Goal: Task Accomplishment & Management: Use online tool/utility

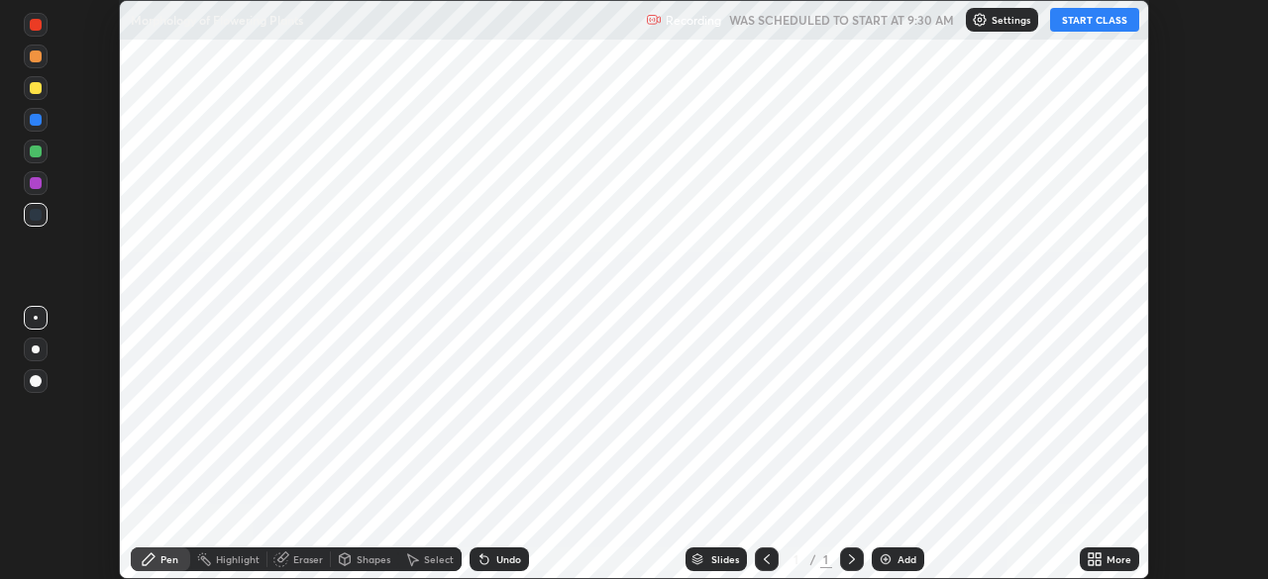
scroll to position [579, 1267]
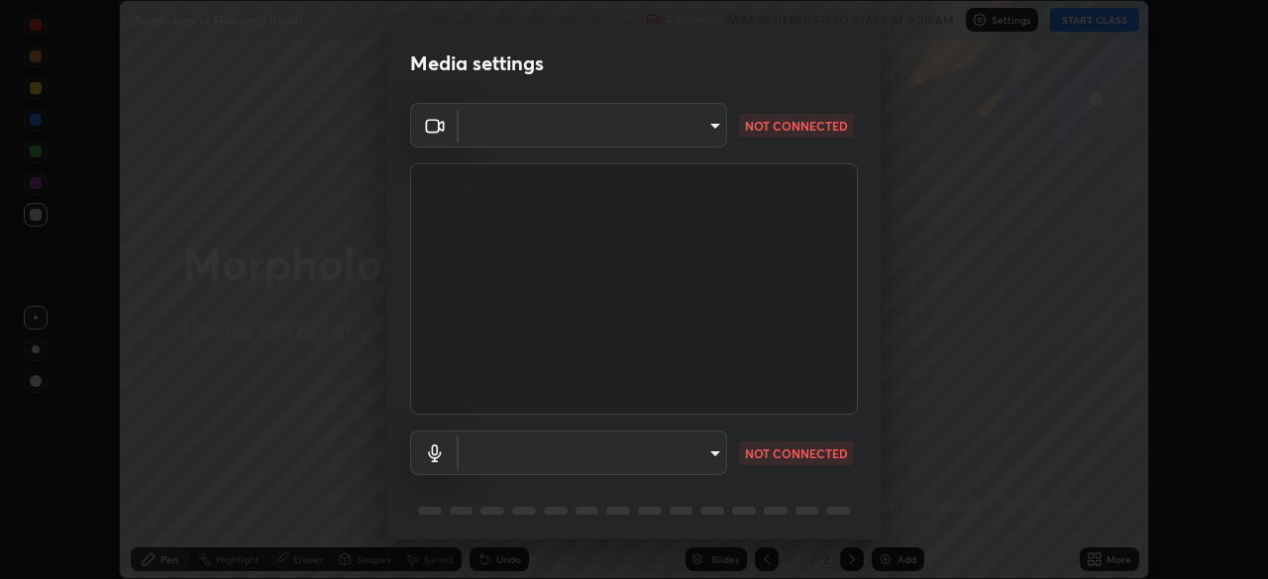
type input "1bbcfe3b1127be24ba7fa125fb83cb152f85e15c96893178e4a5d271d47187f7"
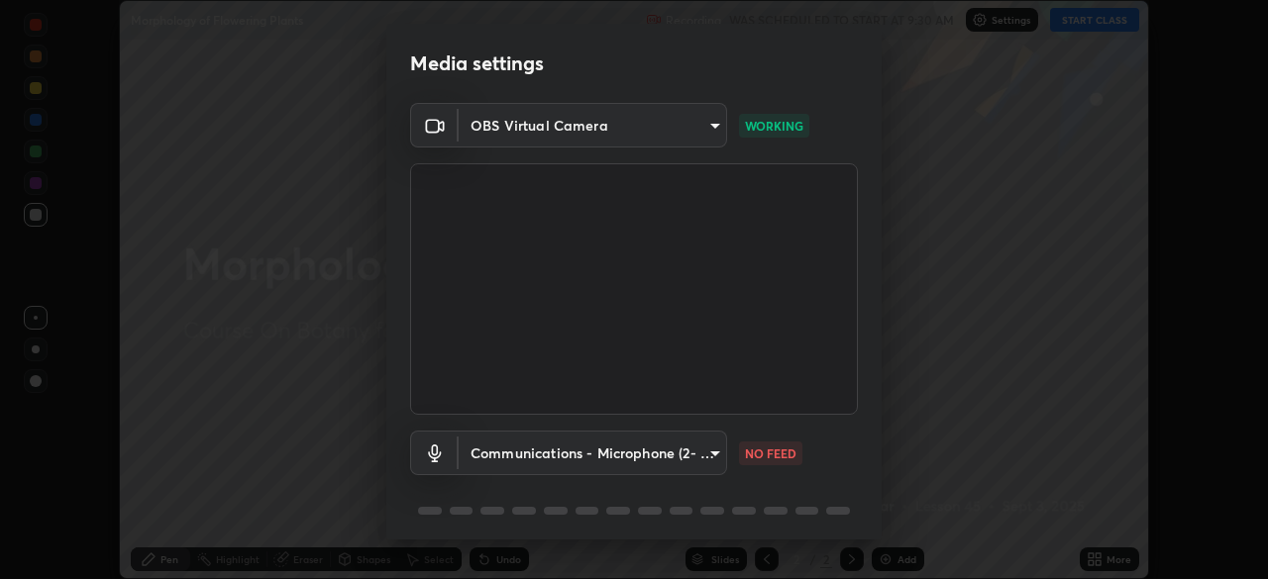
click at [633, 462] on body "Erase all Morphology of Flowering Plants Recording WAS SCHEDULED TO START AT 9:…" at bounding box center [634, 289] width 1268 height 579
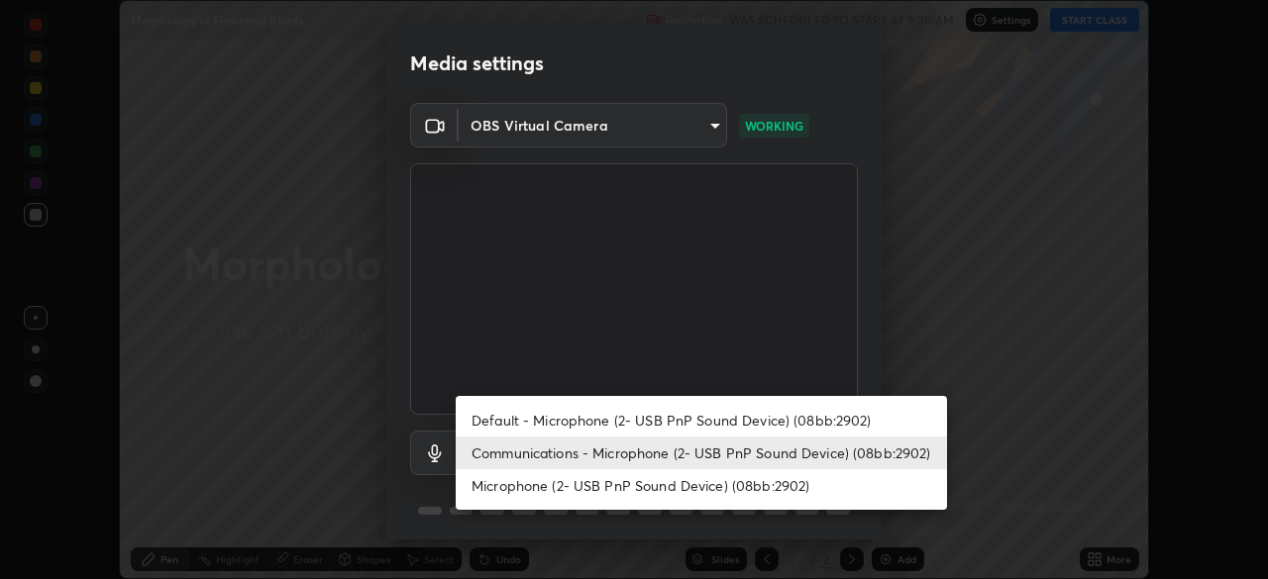
click at [644, 424] on li "Default - Microphone (2- USB PnP Sound Device) (08bb:2902)" at bounding box center [701, 420] width 491 height 33
type input "default"
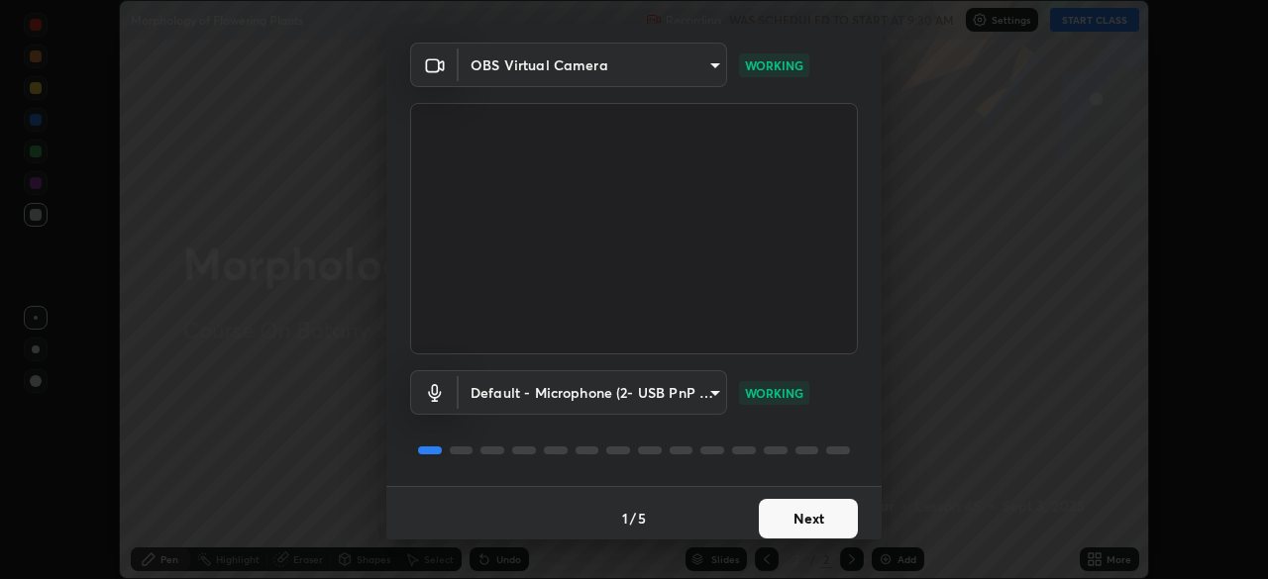
scroll to position [70, 0]
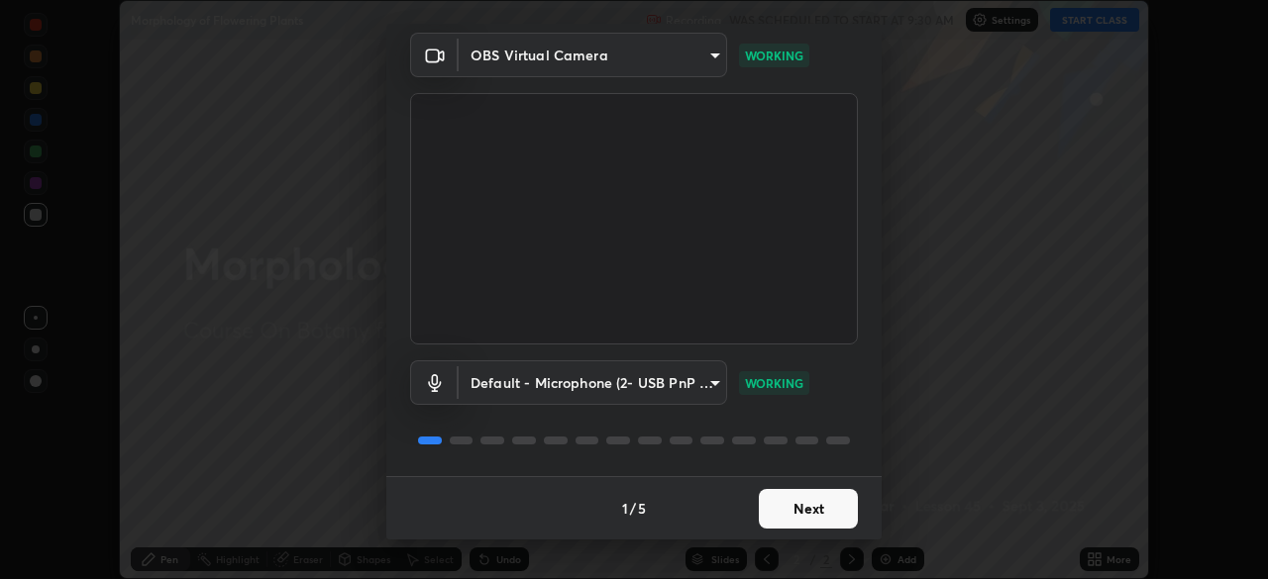
click at [812, 512] on button "Next" at bounding box center [808, 509] width 99 height 40
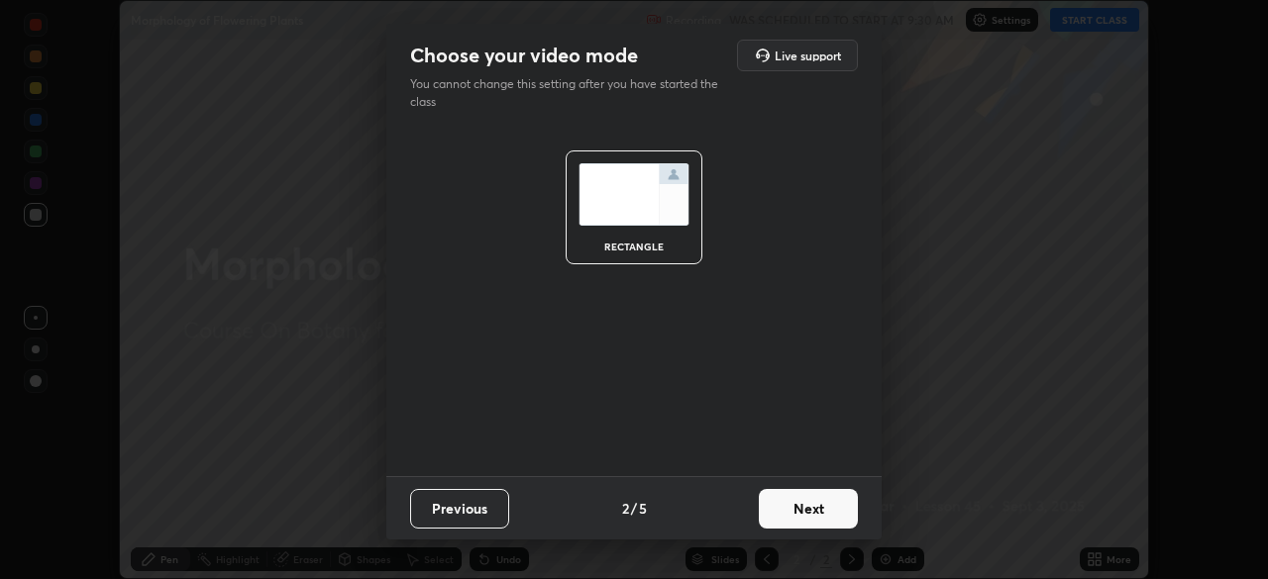
click at [823, 507] on button "Next" at bounding box center [808, 509] width 99 height 40
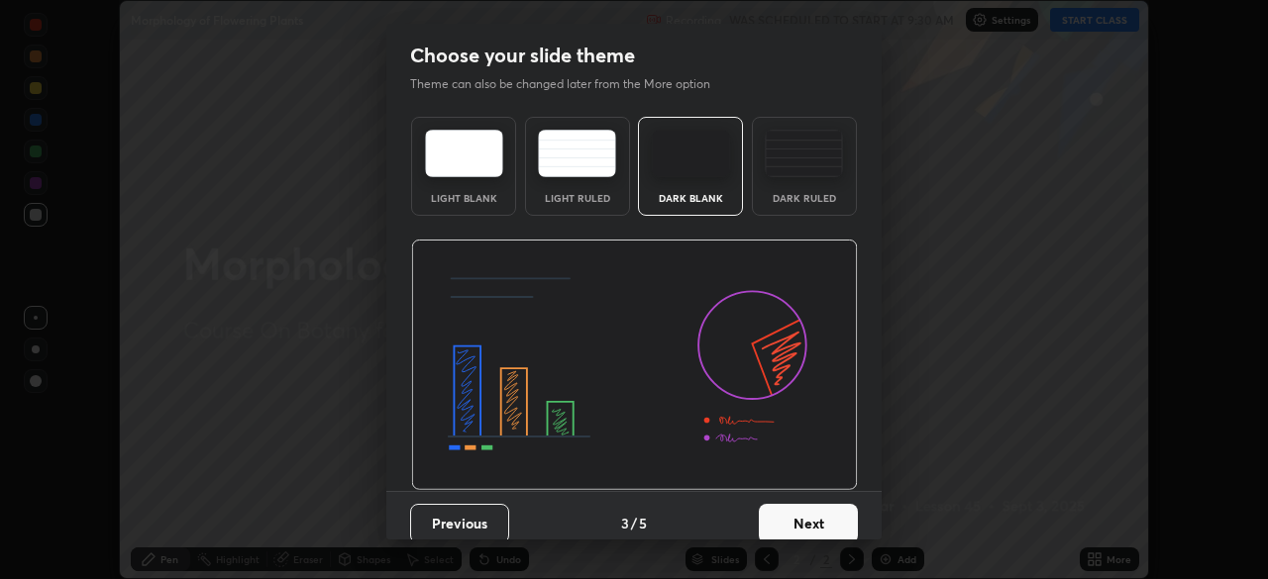
click at [803, 187] on div "Dark Ruled" at bounding box center [804, 166] width 105 height 99
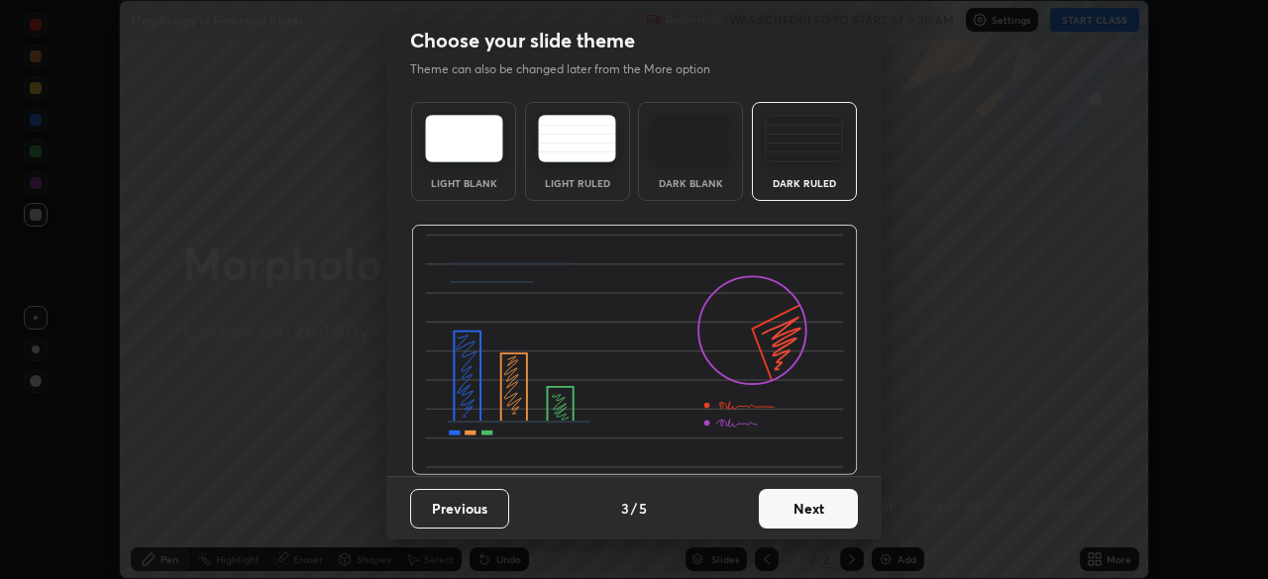
click at [802, 507] on button "Next" at bounding box center [808, 509] width 99 height 40
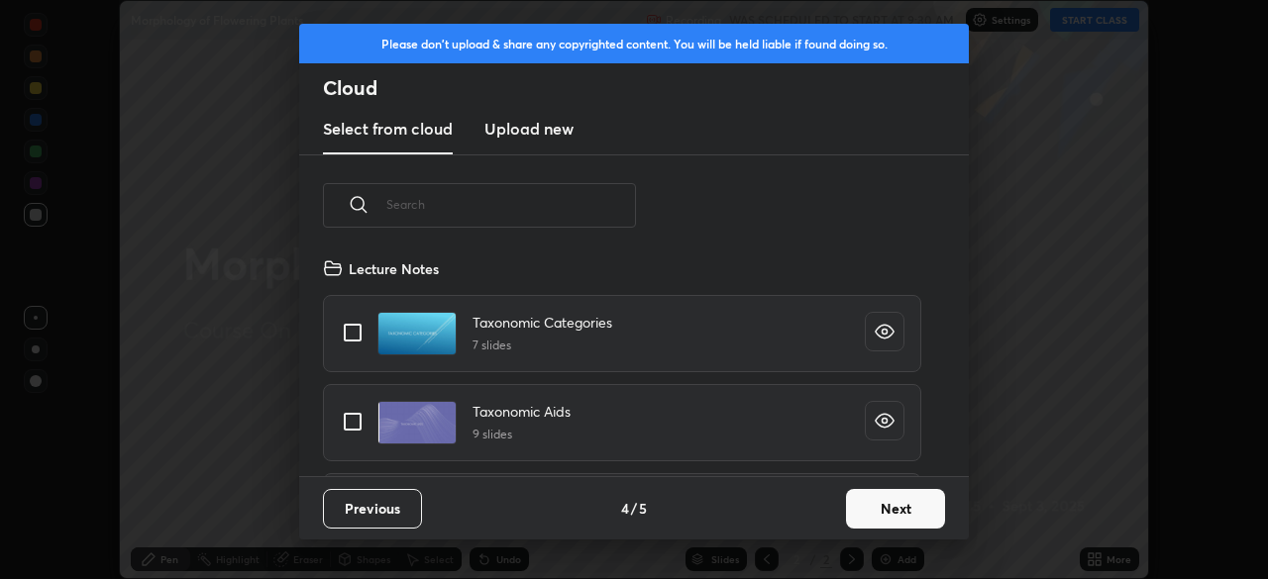
scroll to position [220, 636]
click at [873, 501] on button "Next" at bounding box center [895, 509] width 99 height 40
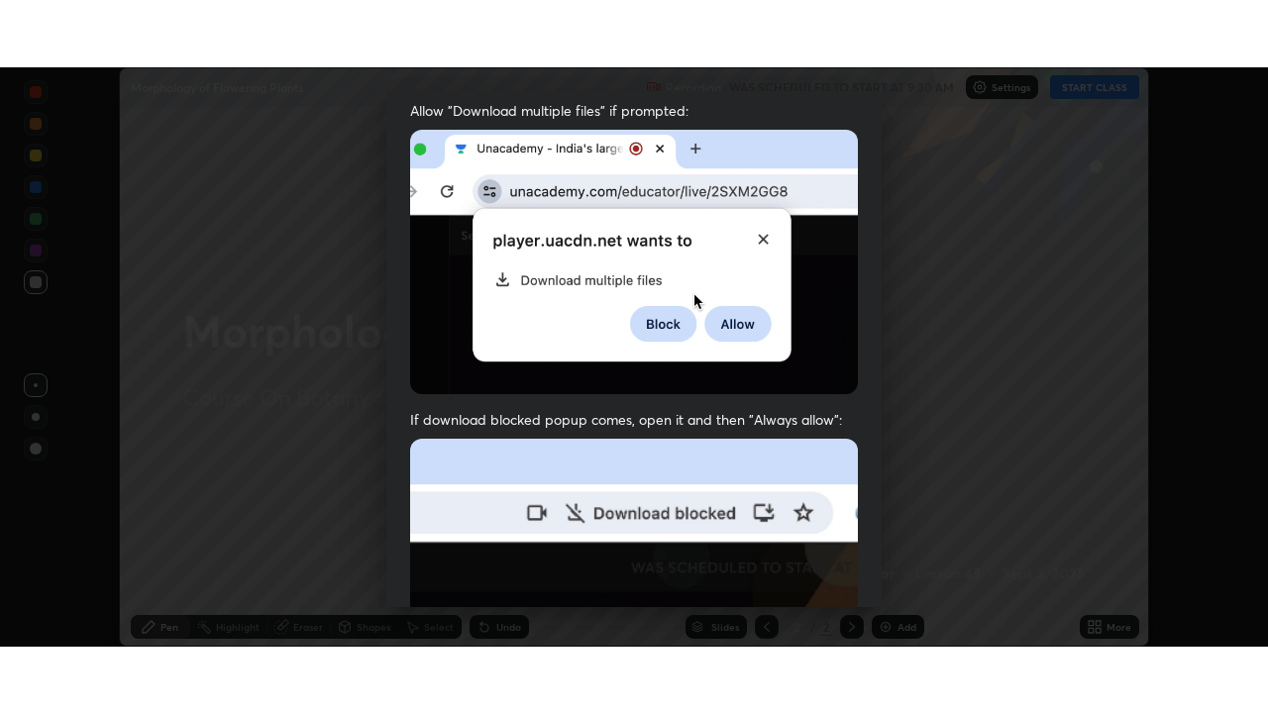
scroll to position [474, 0]
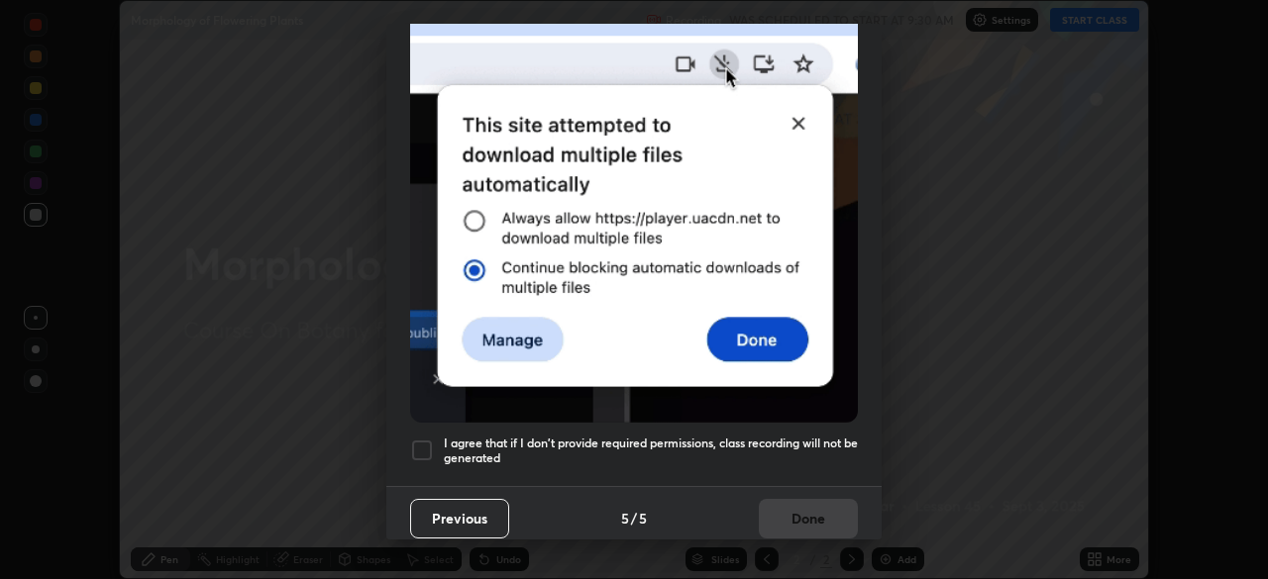
click at [413, 445] on div at bounding box center [422, 451] width 24 height 24
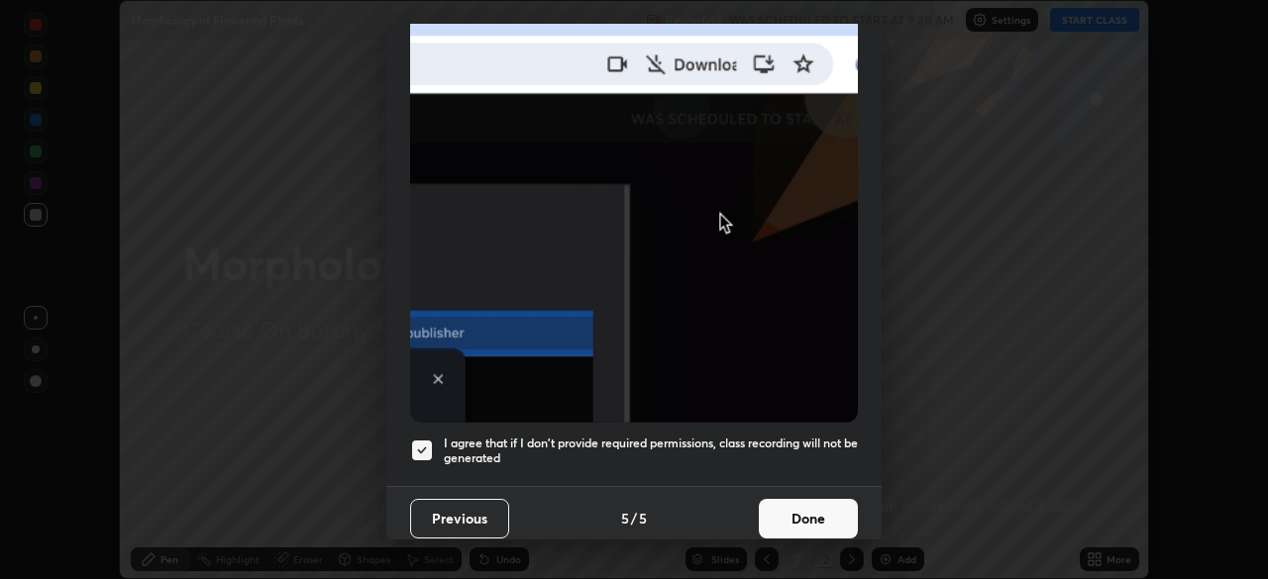
click at [785, 505] on button "Done" at bounding box center [808, 519] width 99 height 40
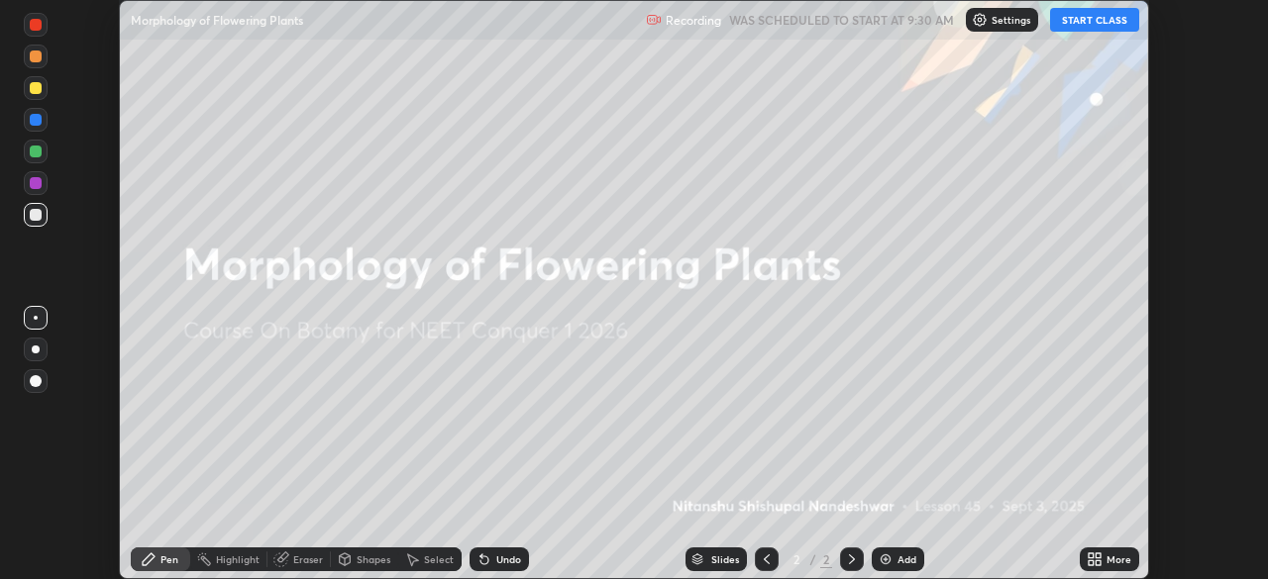
click at [1096, 29] on button "START CLASS" at bounding box center [1094, 20] width 89 height 24
click at [1093, 559] on icon at bounding box center [1091, 556] width 5 height 5
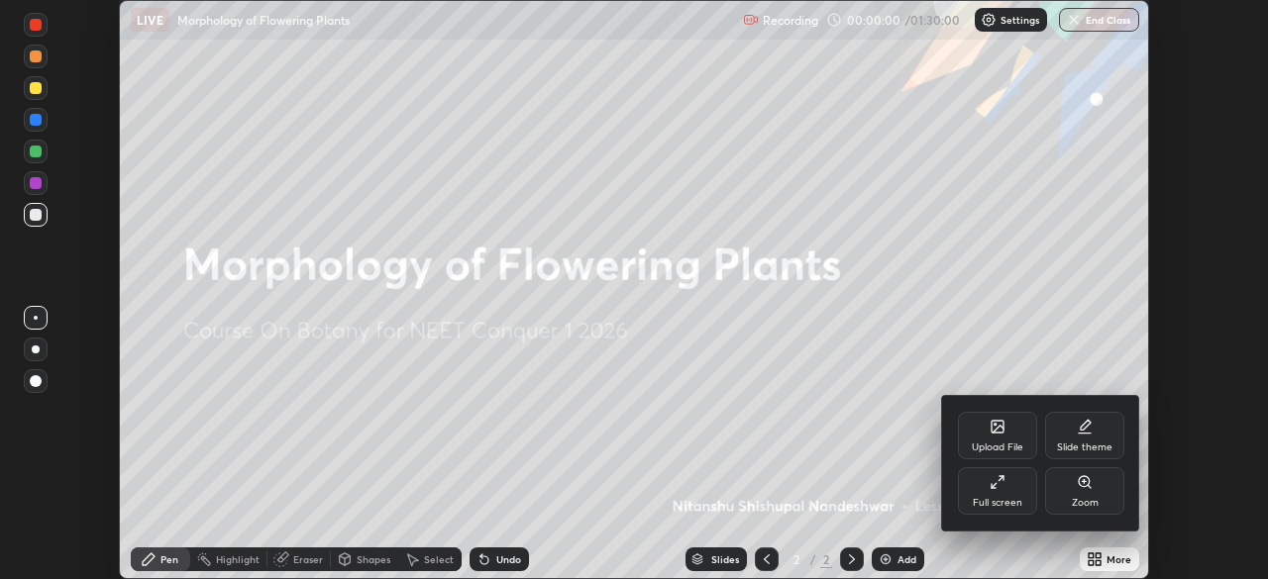
click at [1008, 498] on div "Full screen" at bounding box center [998, 503] width 50 height 10
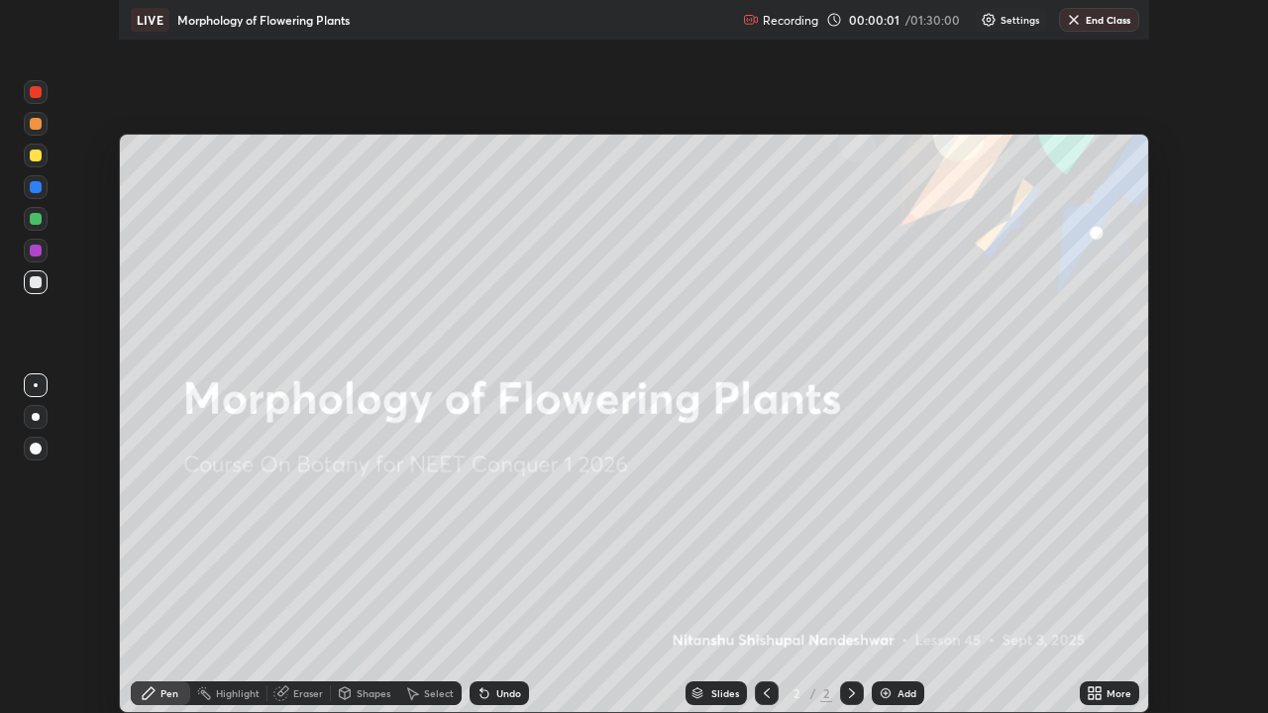
scroll to position [713, 1268]
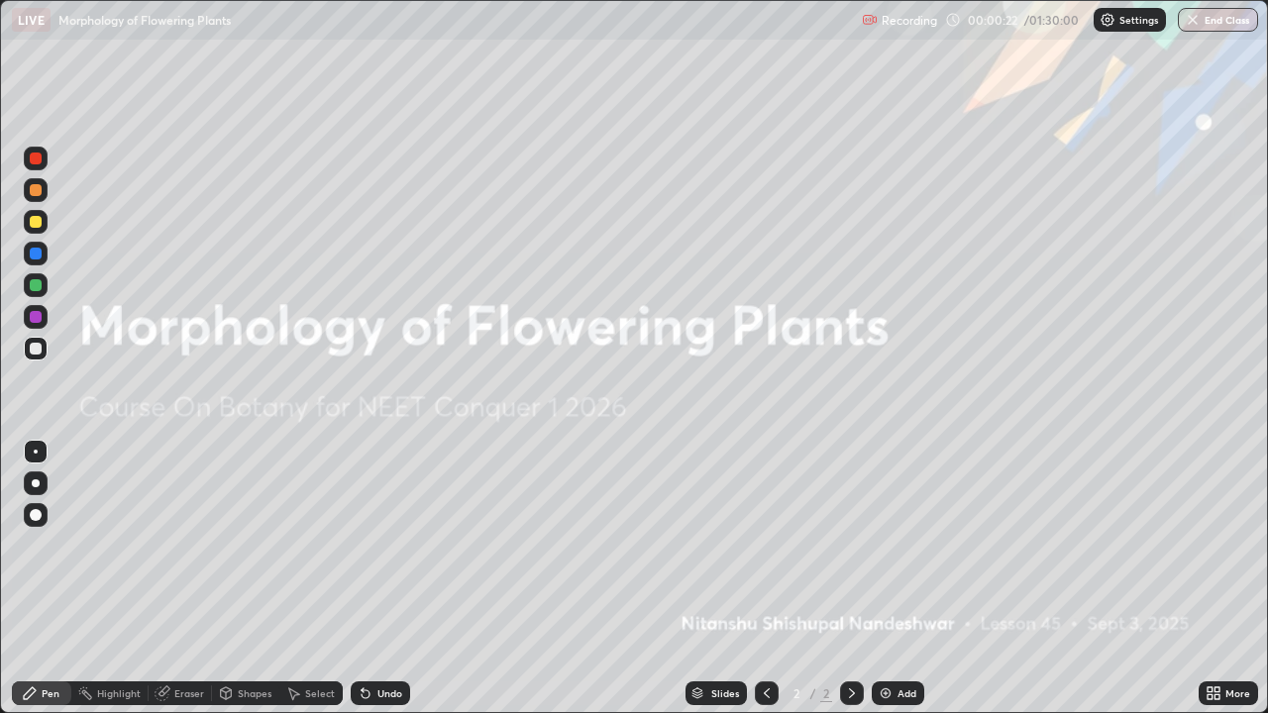
click at [885, 578] on img at bounding box center [886, 693] width 16 height 16
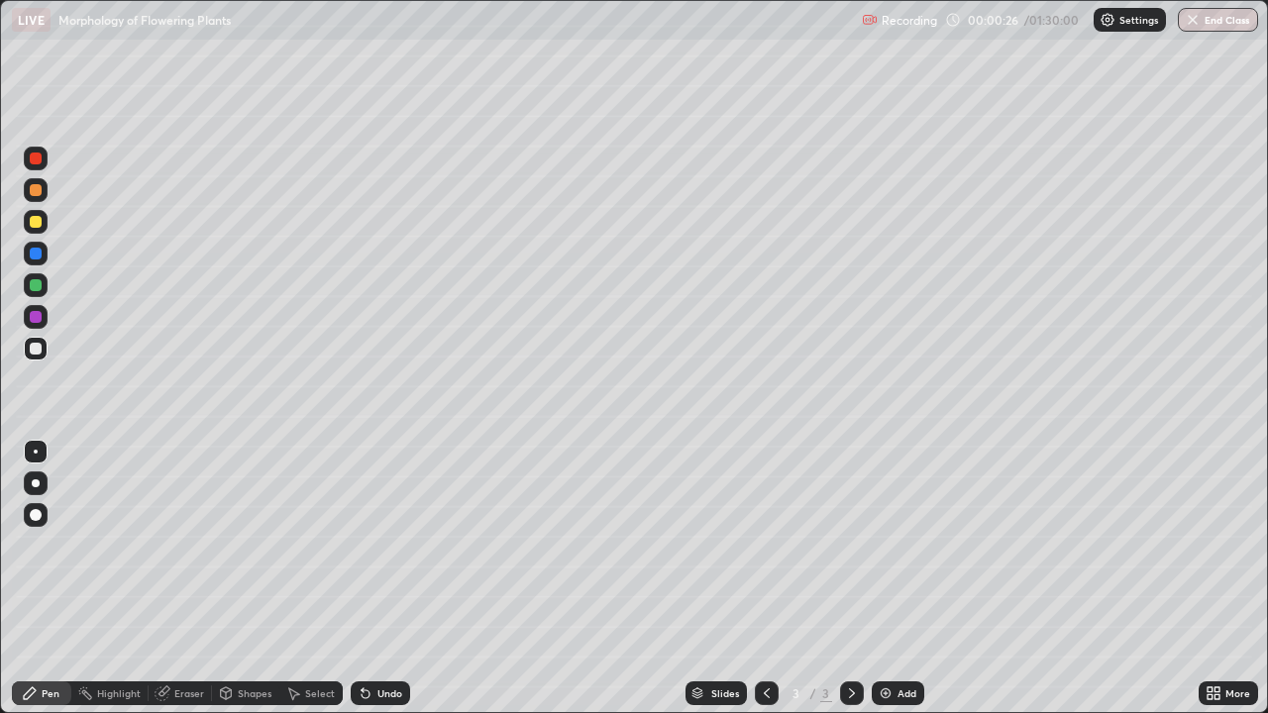
click at [36, 162] on div at bounding box center [36, 159] width 12 height 12
click at [44, 349] on div at bounding box center [36, 349] width 24 height 24
click at [45, 285] on div at bounding box center [36, 285] width 24 height 24
click at [37, 358] on div at bounding box center [36, 349] width 24 height 24
click at [378, 578] on div "Undo" at bounding box center [389, 693] width 25 height 10
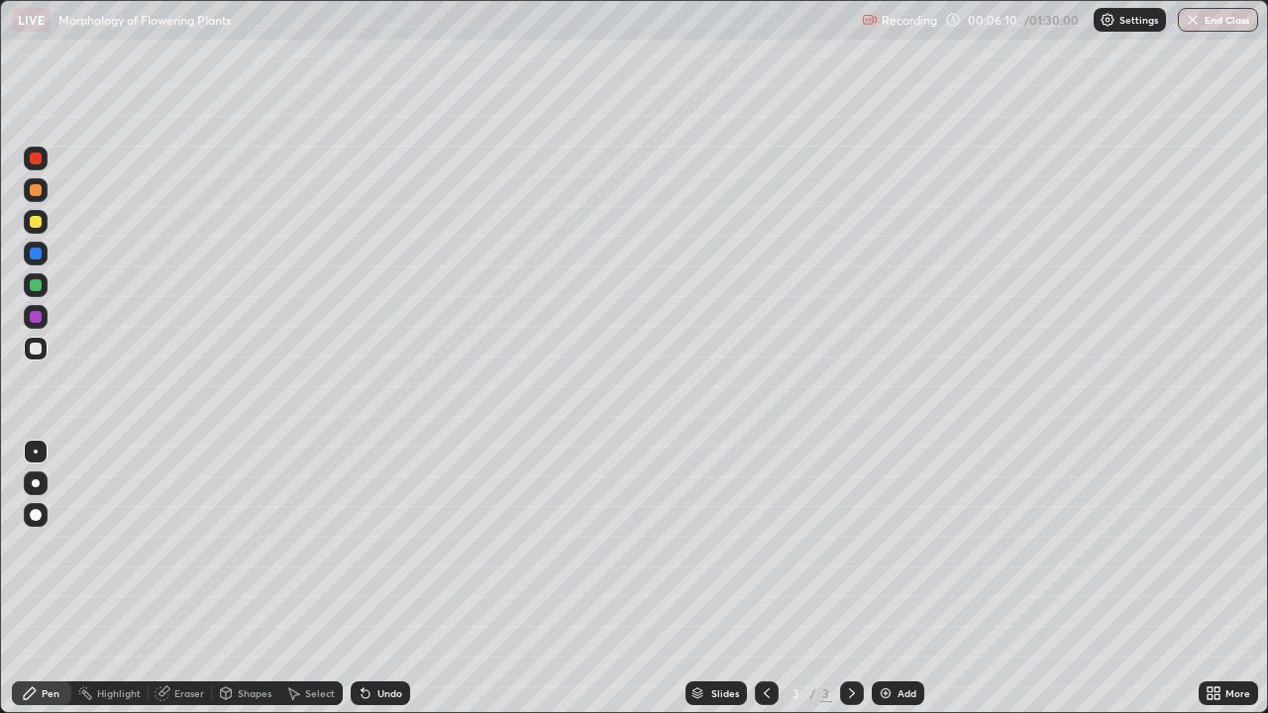
click at [36, 578] on icon at bounding box center [30, 693] width 16 height 16
click at [383, 578] on div "Undo" at bounding box center [389, 693] width 25 height 10
click at [35, 289] on div at bounding box center [36, 285] width 12 height 12
click at [35, 350] on div at bounding box center [36, 349] width 12 height 12
click at [36, 223] on div at bounding box center [36, 222] width 12 height 12
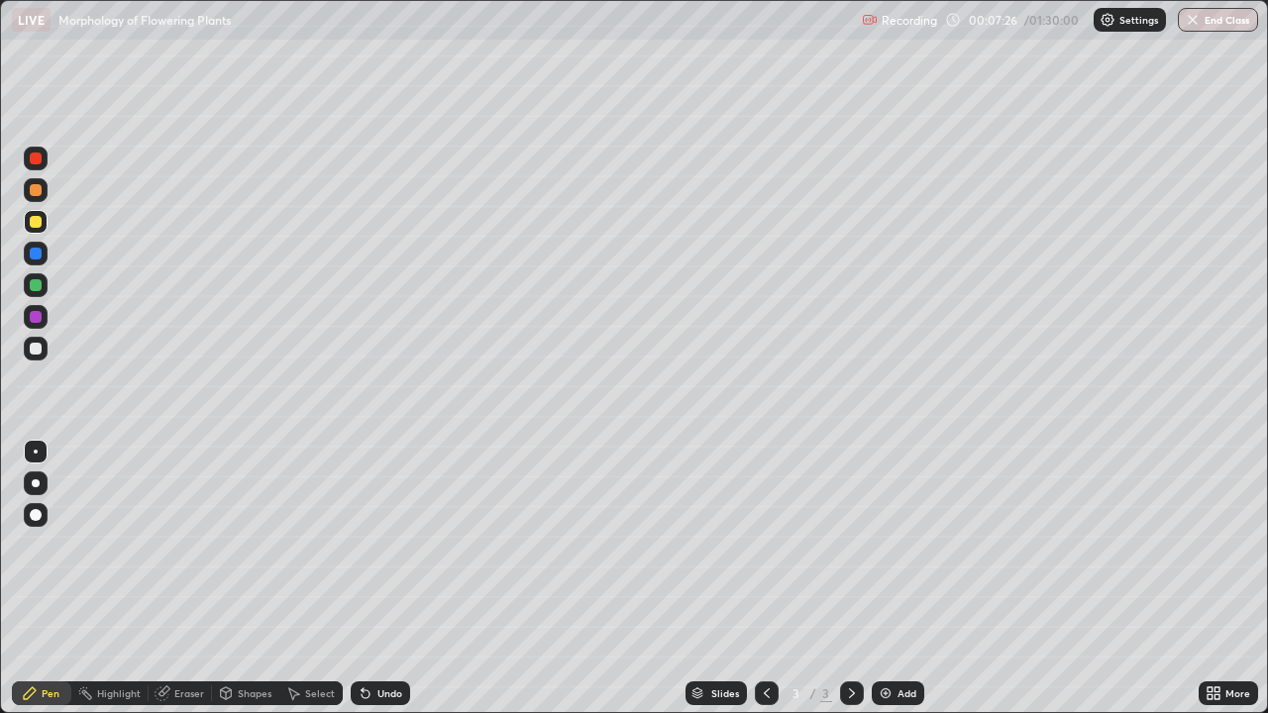
click at [393, 578] on div "Undo" at bounding box center [389, 693] width 25 height 10
click at [39, 352] on div at bounding box center [36, 349] width 12 height 12
click at [377, 578] on div "Undo" at bounding box center [389, 693] width 25 height 10
click at [378, 578] on div "Undo" at bounding box center [389, 693] width 25 height 10
click at [377, 578] on div "Undo" at bounding box center [389, 693] width 25 height 10
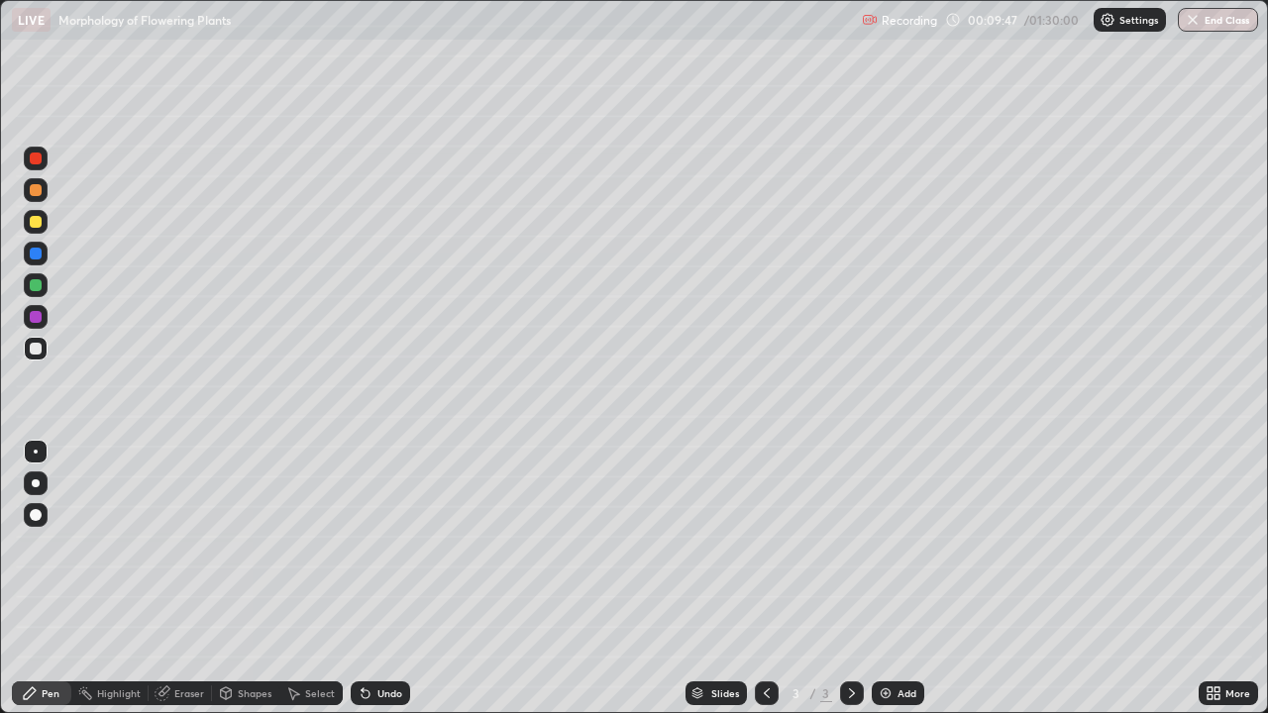
click at [41, 325] on div at bounding box center [36, 317] width 24 height 24
click at [40, 195] on div at bounding box center [36, 190] width 24 height 24
click at [40, 319] on div at bounding box center [36, 317] width 12 height 12
click at [883, 578] on img at bounding box center [886, 693] width 16 height 16
click at [40, 191] on div at bounding box center [36, 190] width 12 height 12
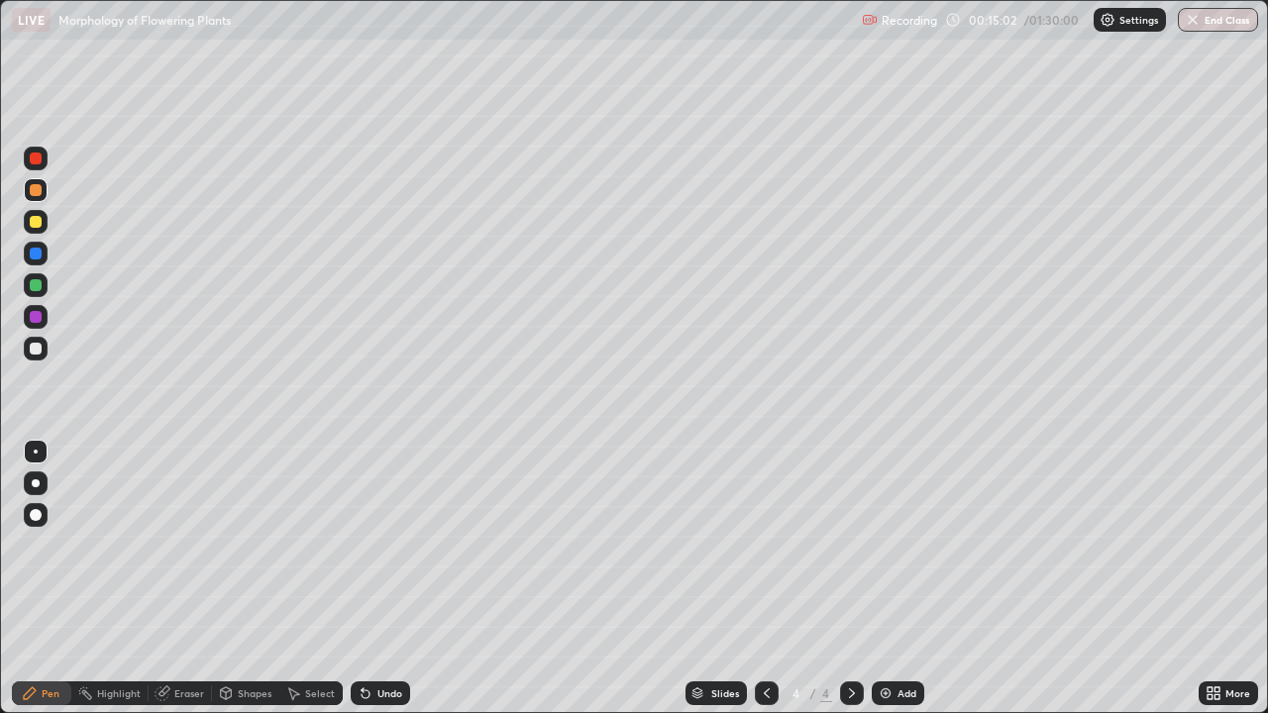
click at [43, 357] on div at bounding box center [36, 349] width 24 height 24
click at [37, 293] on div at bounding box center [36, 285] width 24 height 24
click at [230, 578] on icon at bounding box center [226, 693] width 11 height 12
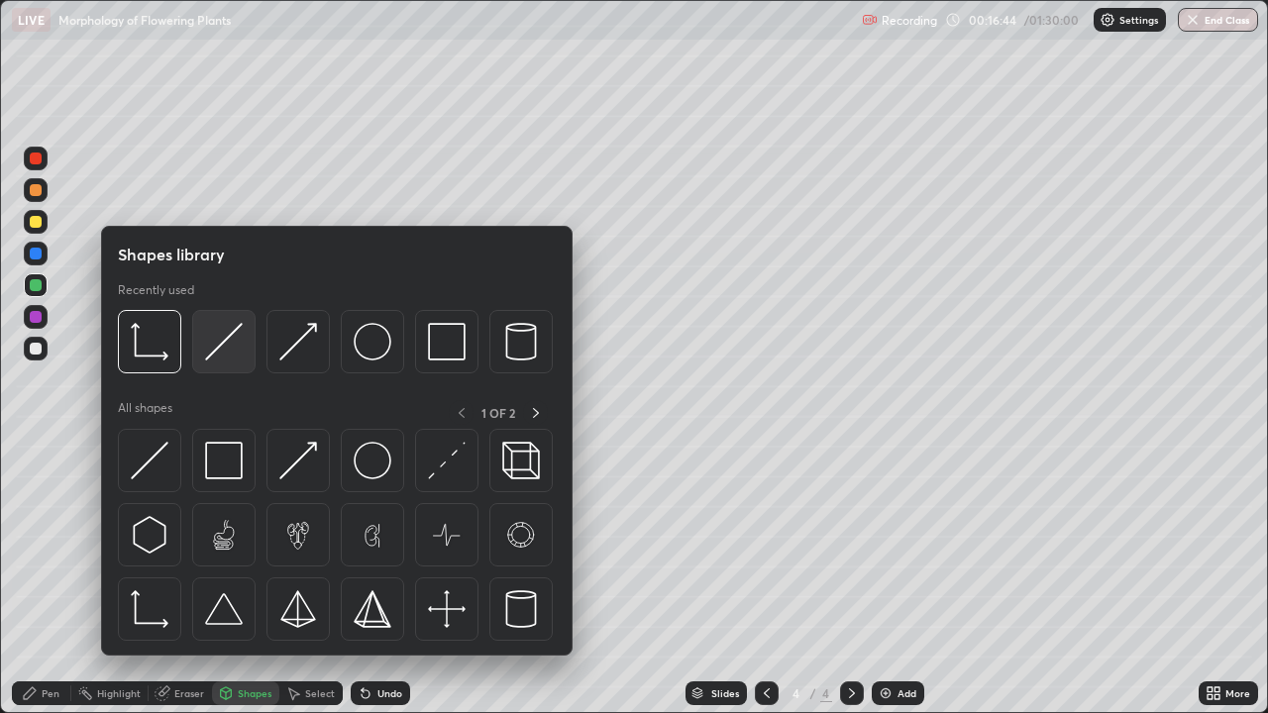
click at [219, 358] on img at bounding box center [224, 342] width 38 height 38
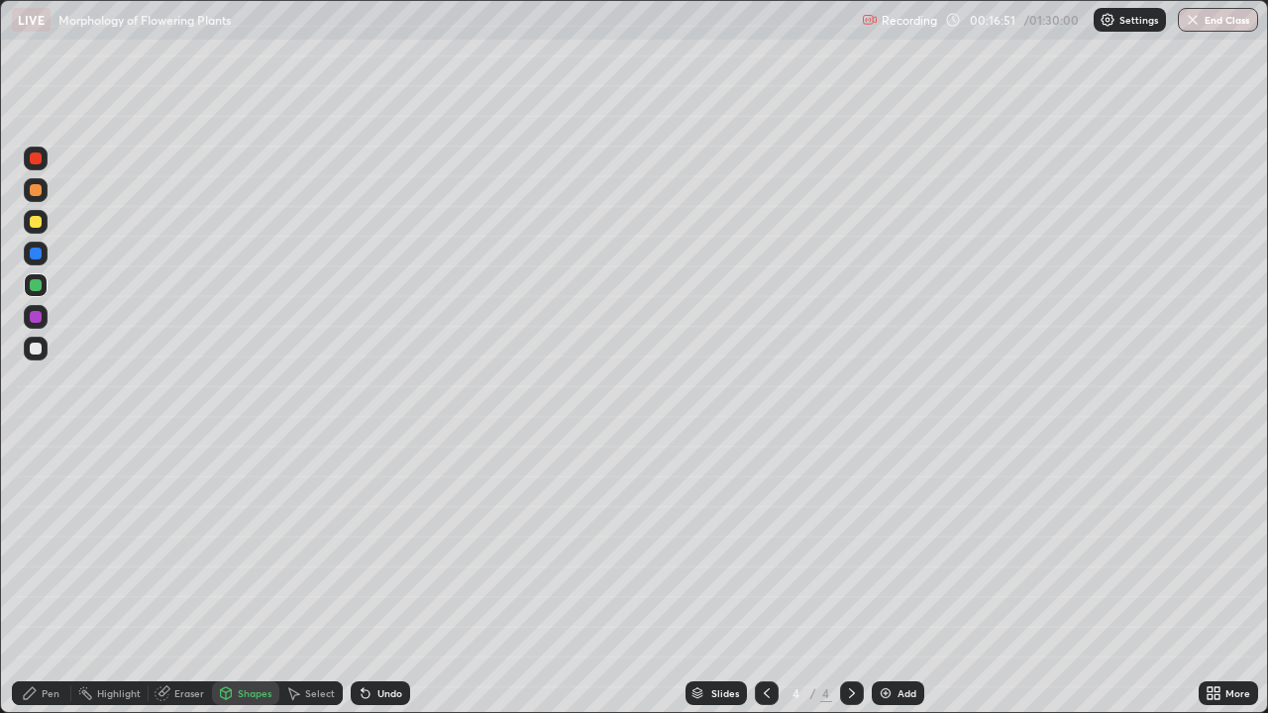
click at [43, 578] on div "Pen" at bounding box center [41, 694] width 59 height 24
click at [37, 349] on div at bounding box center [36, 349] width 12 height 12
click at [378, 578] on div "Undo" at bounding box center [380, 694] width 59 height 24
click at [377, 578] on div "Undo" at bounding box center [389, 693] width 25 height 10
click at [373, 578] on div "Undo" at bounding box center [380, 694] width 59 height 24
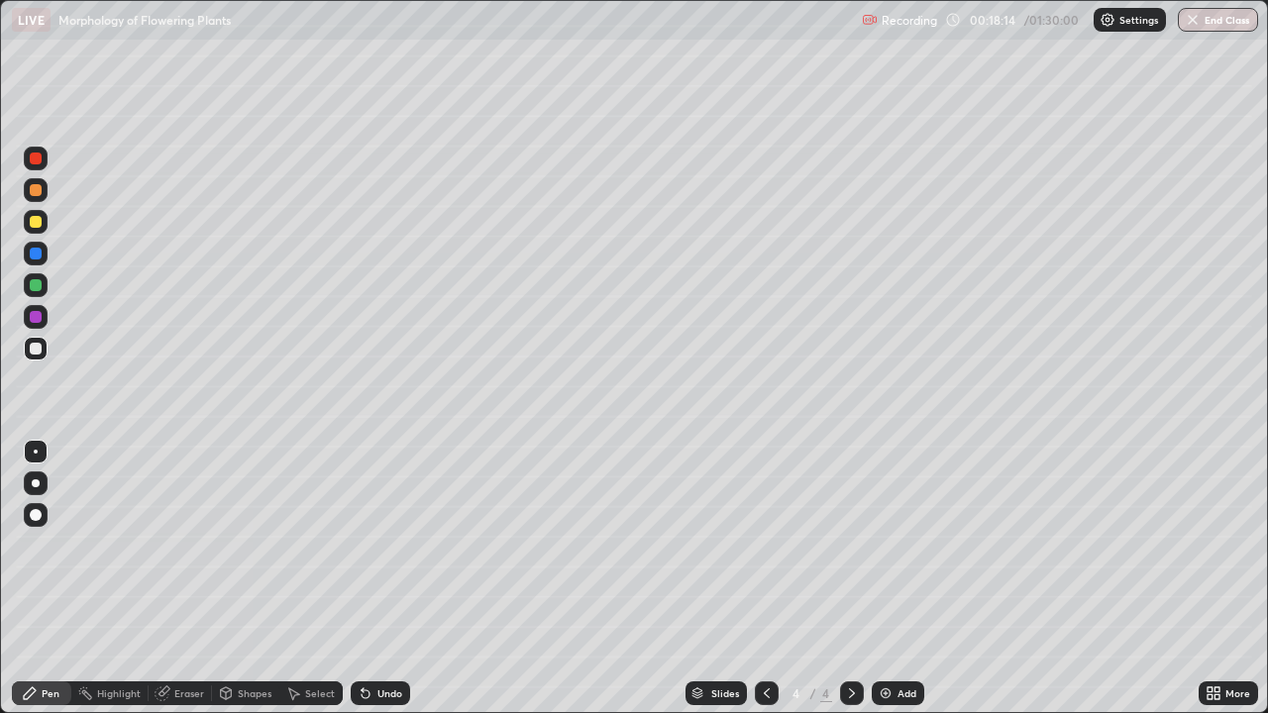
click at [377, 578] on div "Undo" at bounding box center [389, 693] width 25 height 10
click at [373, 578] on div "Undo" at bounding box center [380, 694] width 59 height 24
click at [226, 578] on icon at bounding box center [226, 695] width 0 height 7
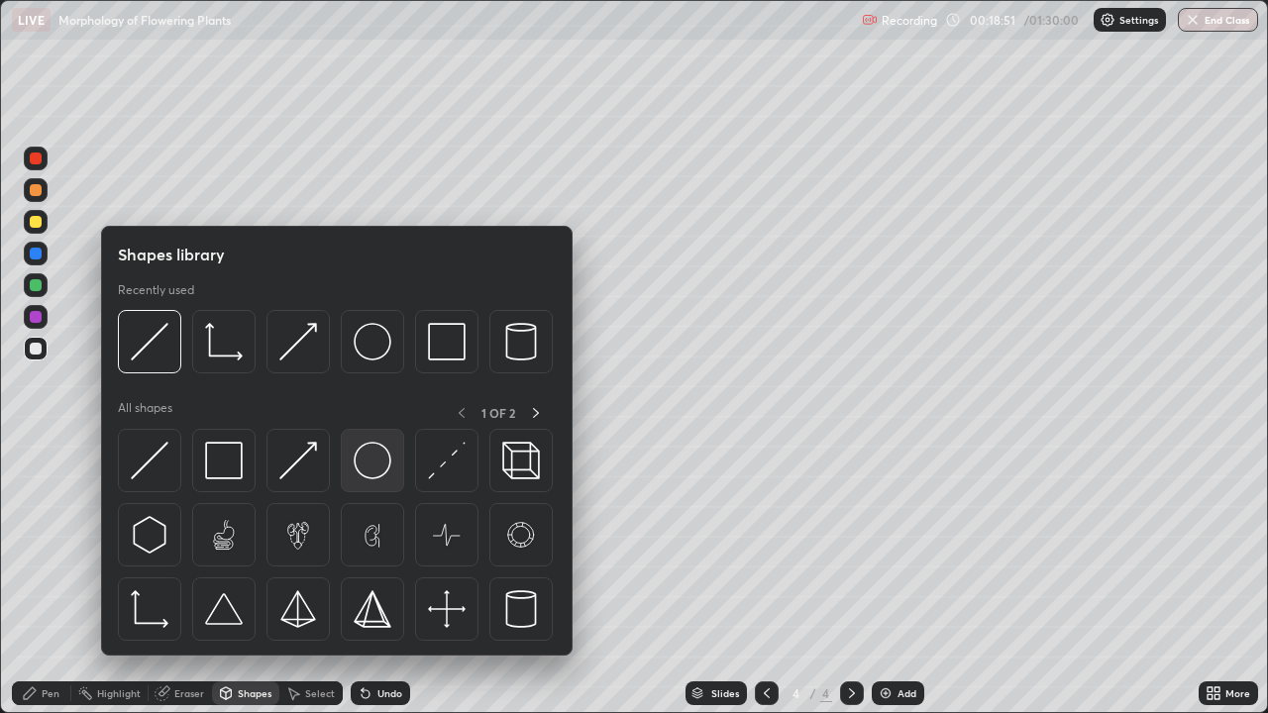
click at [357, 475] on img at bounding box center [373, 461] width 38 height 38
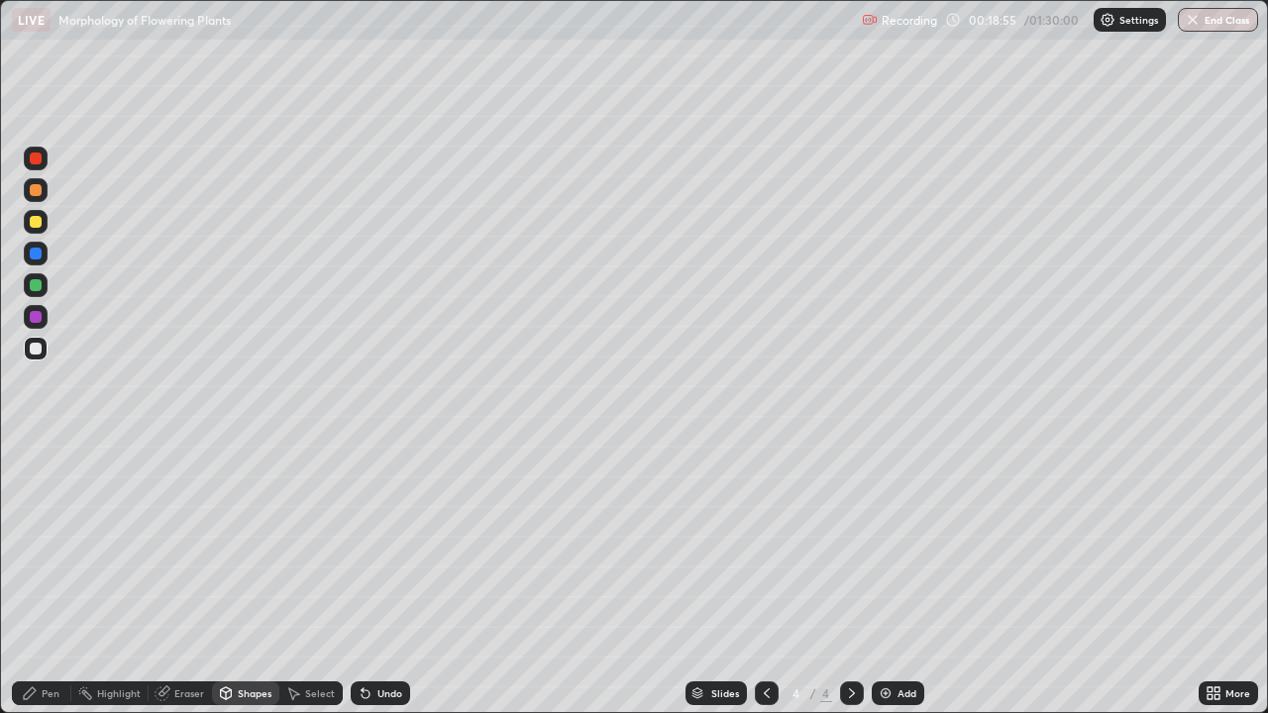
click at [48, 578] on div "Pen" at bounding box center [41, 694] width 59 height 24
click at [36, 286] on div at bounding box center [36, 285] width 12 height 12
click at [37, 356] on div at bounding box center [36, 349] width 24 height 24
click at [34, 285] on div at bounding box center [36, 285] width 12 height 12
click at [37, 262] on div at bounding box center [36, 254] width 24 height 24
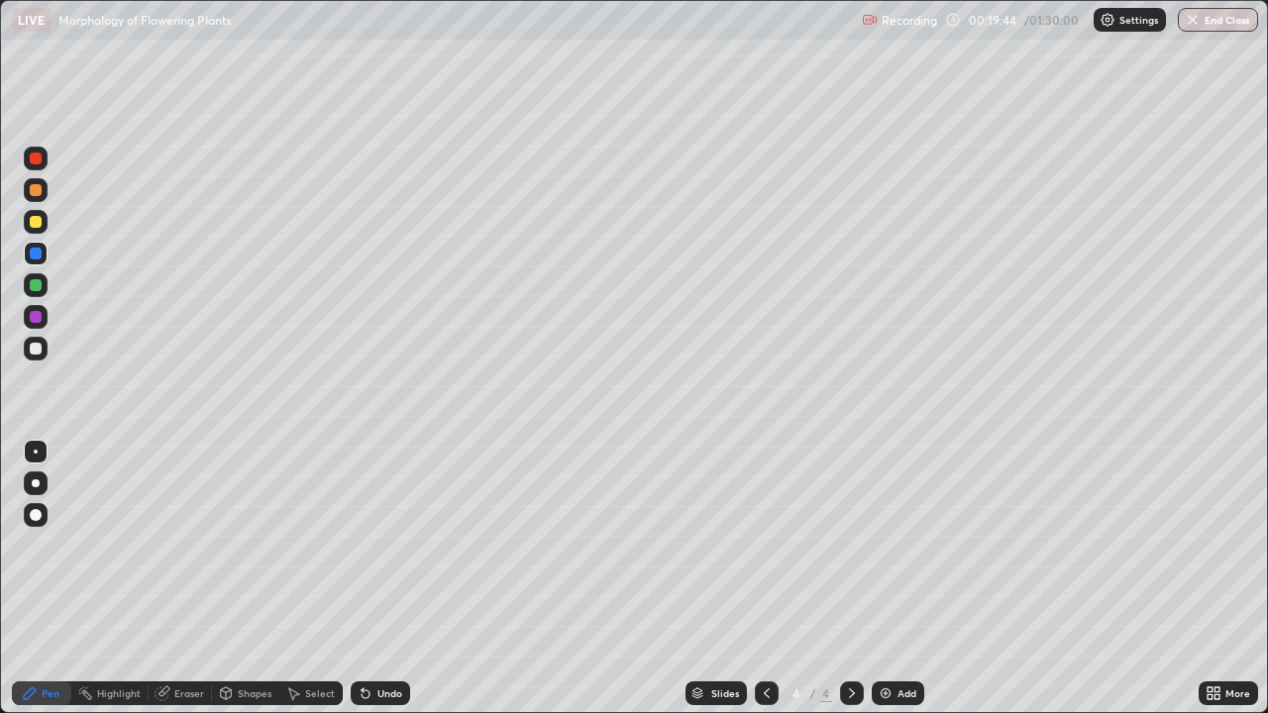
click at [36, 359] on div at bounding box center [36, 349] width 24 height 24
click at [40, 198] on div at bounding box center [36, 190] width 24 height 24
click at [34, 354] on div at bounding box center [36, 349] width 12 height 12
click at [395, 578] on div "Undo" at bounding box center [389, 693] width 25 height 10
click at [241, 578] on div "Shapes" at bounding box center [255, 693] width 34 height 10
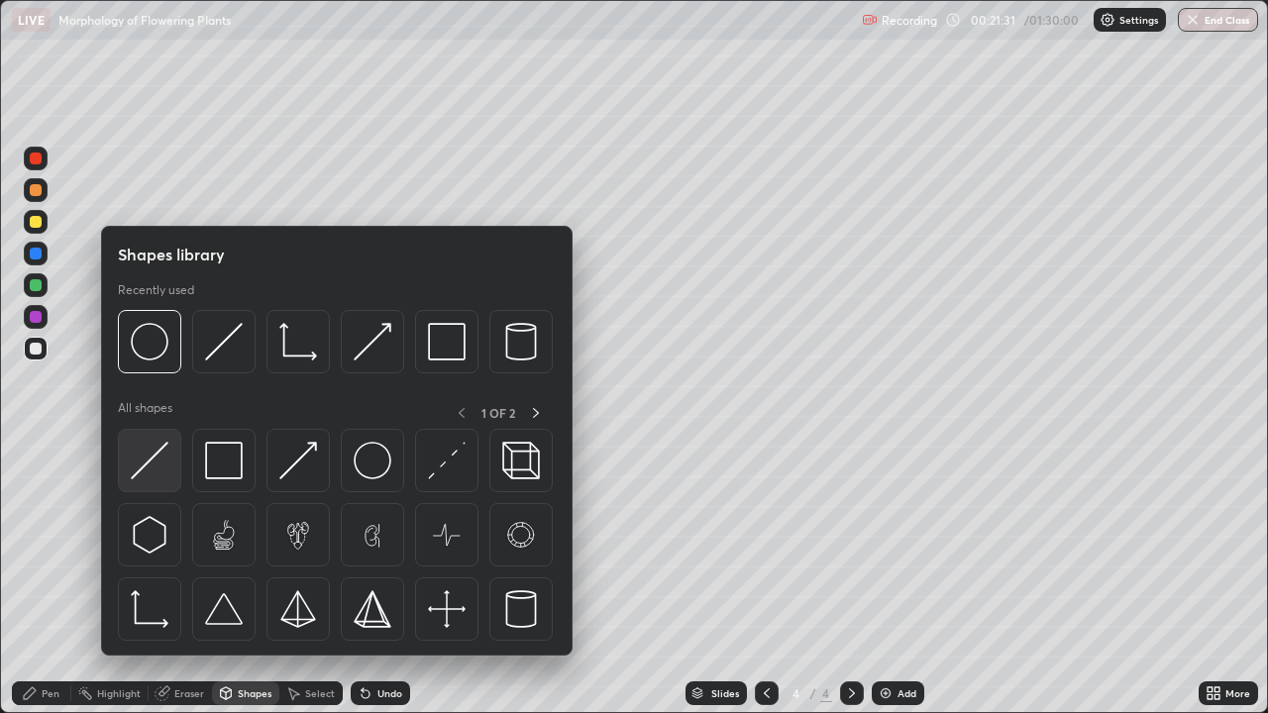
click at [154, 473] on img at bounding box center [150, 461] width 38 height 38
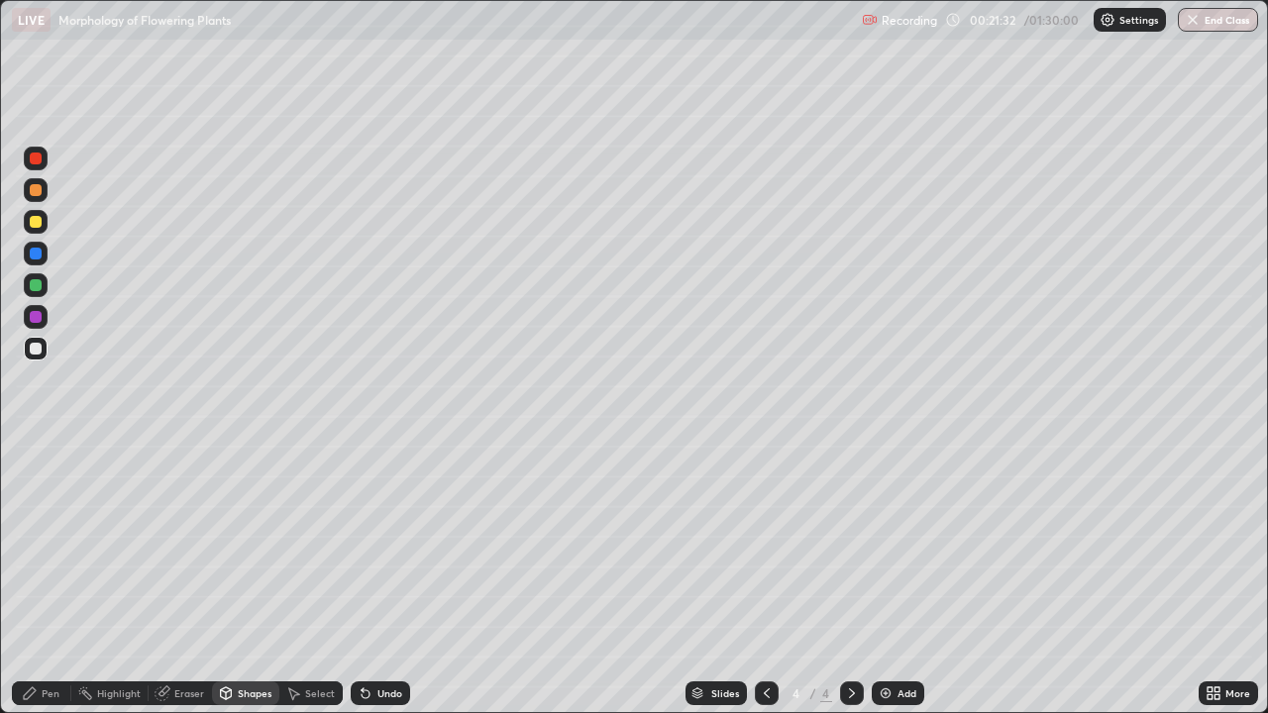
click at [24, 293] on div at bounding box center [36, 285] width 24 height 32
click at [41, 578] on div "Pen" at bounding box center [41, 694] width 59 height 24
click at [37, 352] on div at bounding box center [36, 349] width 12 height 12
click at [174, 578] on div "Eraser" at bounding box center [189, 693] width 30 height 10
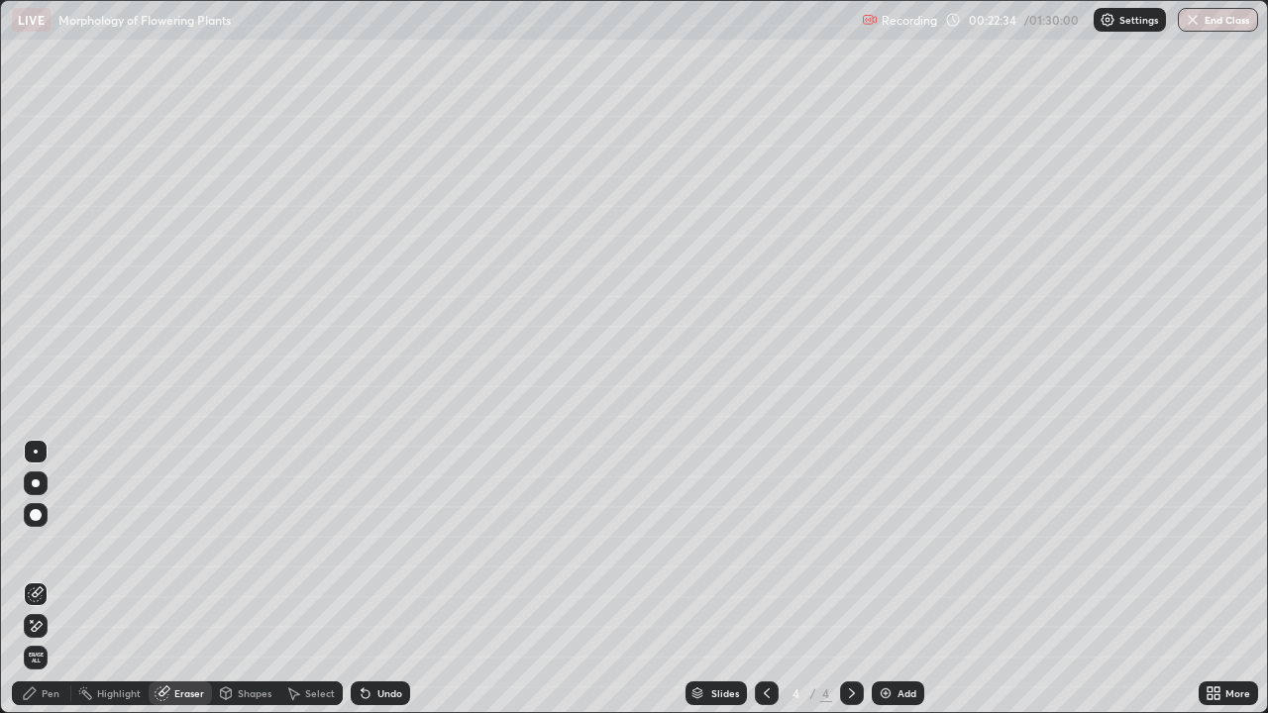
click at [61, 578] on div "Pen" at bounding box center [41, 694] width 59 height 24
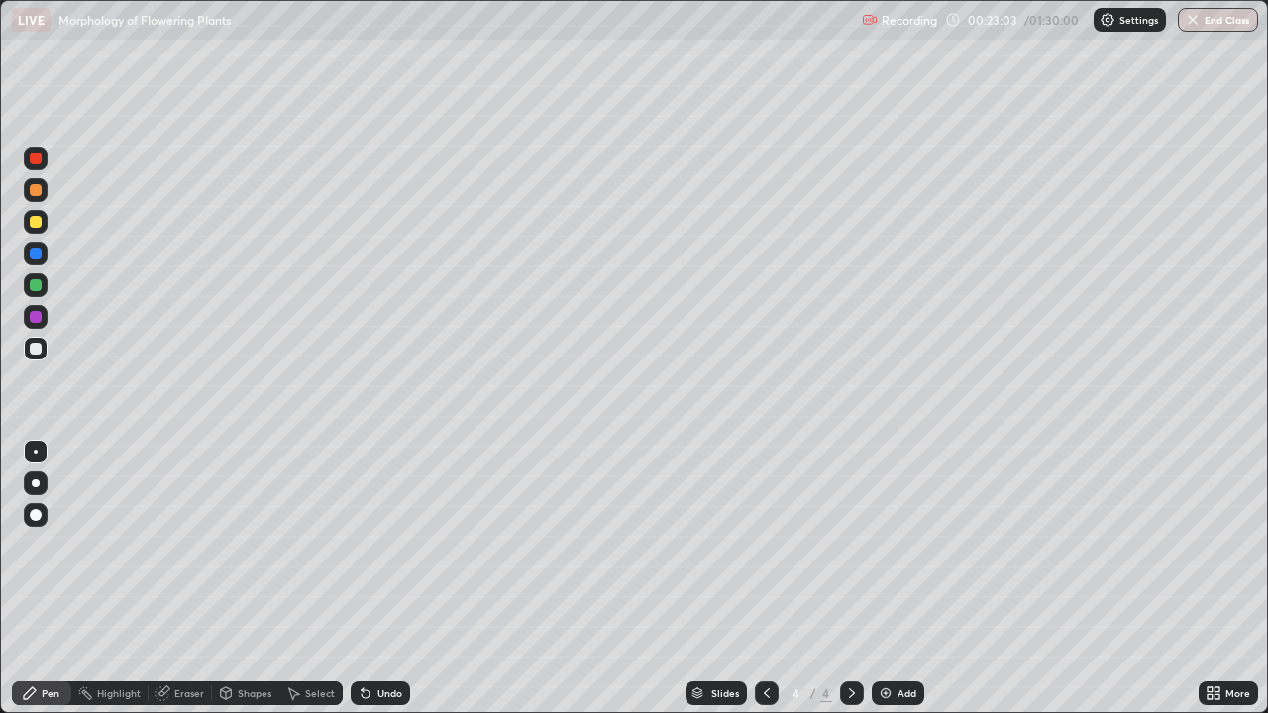
click at [509, 578] on div "Slides 4 / 4 Add" at bounding box center [804, 694] width 788 height 40
click at [392, 578] on div "Undo" at bounding box center [389, 693] width 25 height 10
click at [245, 578] on div "Shapes" at bounding box center [245, 694] width 67 height 24
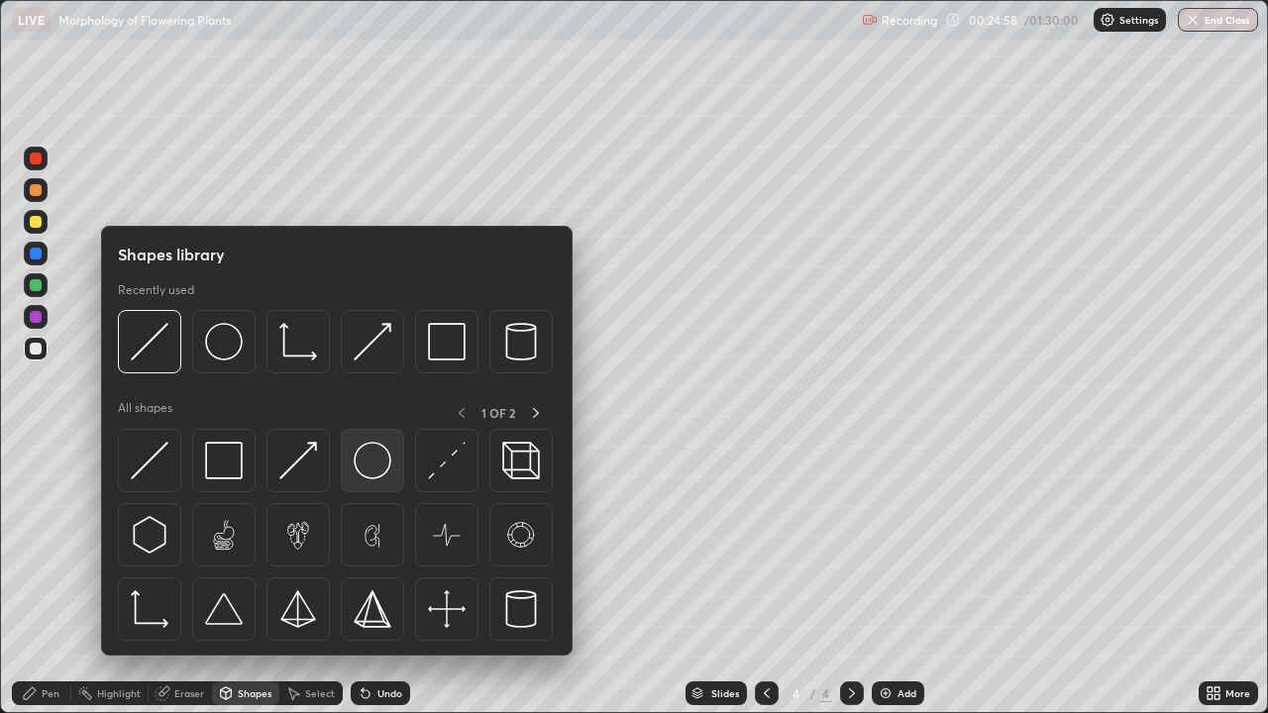
click at [369, 469] on img at bounding box center [373, 461] width 38 height 38
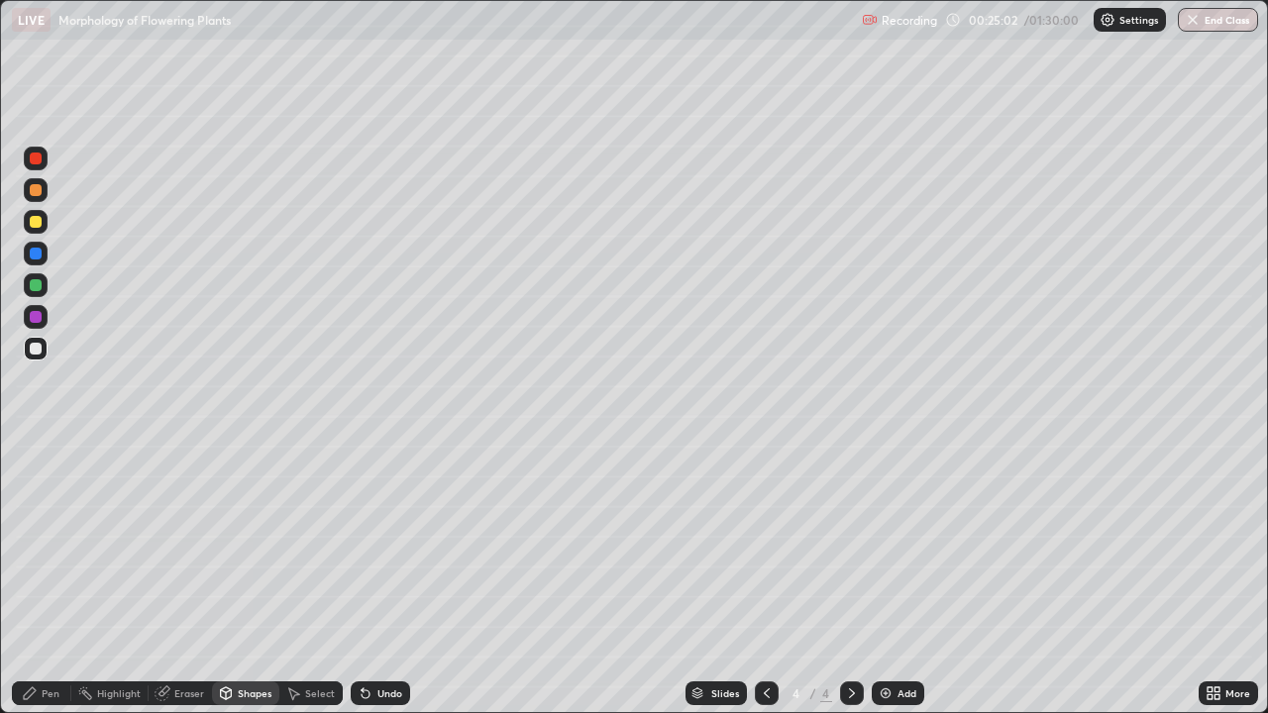
click at [40, 578] on div "Pen" at bounding box center [41, 694] width 59 height 24
click at [25, 286] on div at bounding box center [36, 285] width 24 height 24
click at [40, 262] on div at bounding box center [36, 254] width 24 height 24
click at [424, 578] on div "Slides 4 / 4 Add" at bounding box center [804, 694] width 788 height 40
click at [472, 578] on div "Slides 4 / 4 Add" at bounding box center [804, 694] width 788 height 40
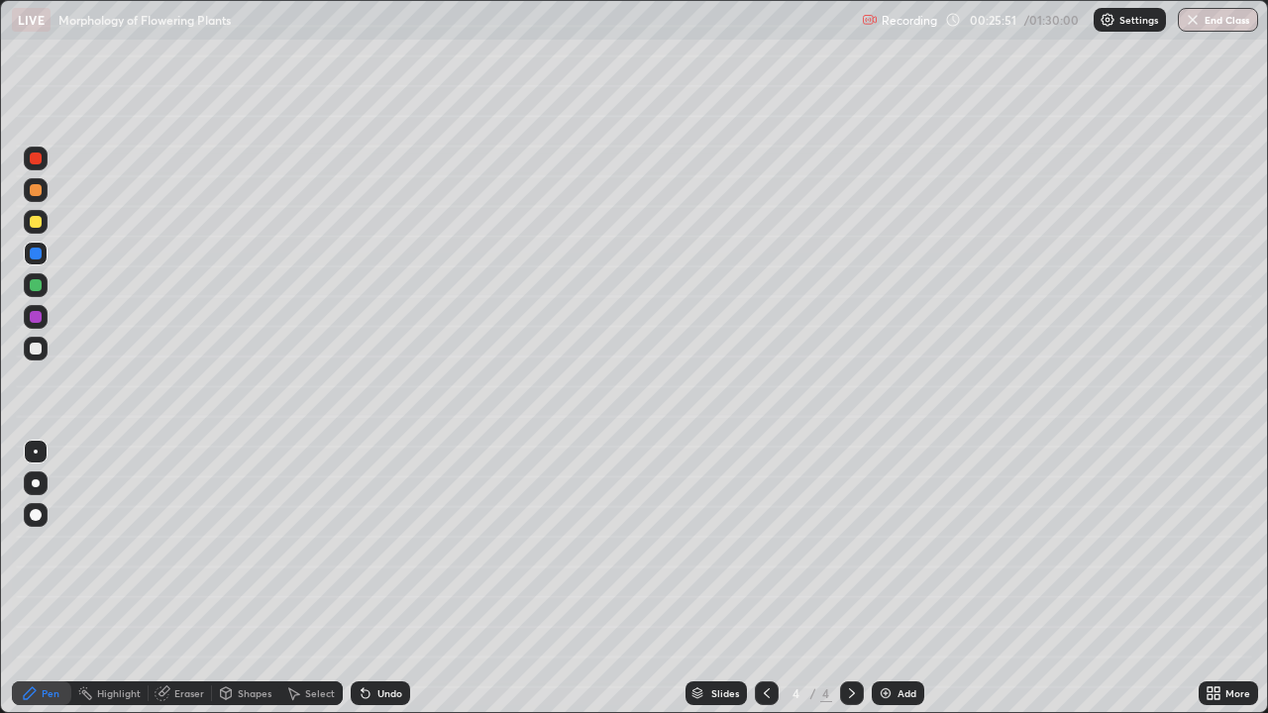
click at [33, 356] on div at bounding box center [36, 349] width 24 height 24
click at [878, 578] on img at bounding box center [886, 693] width 16 height 16
click at [35, 198] on div at bounding box center [36, 190] width 24 height 24
click at [39, 161] on div at bounding box center [36, 159] width 12 height 12
click at [377, 578] on div "Undo" at bounding box center [389, 693] width 25 height 10
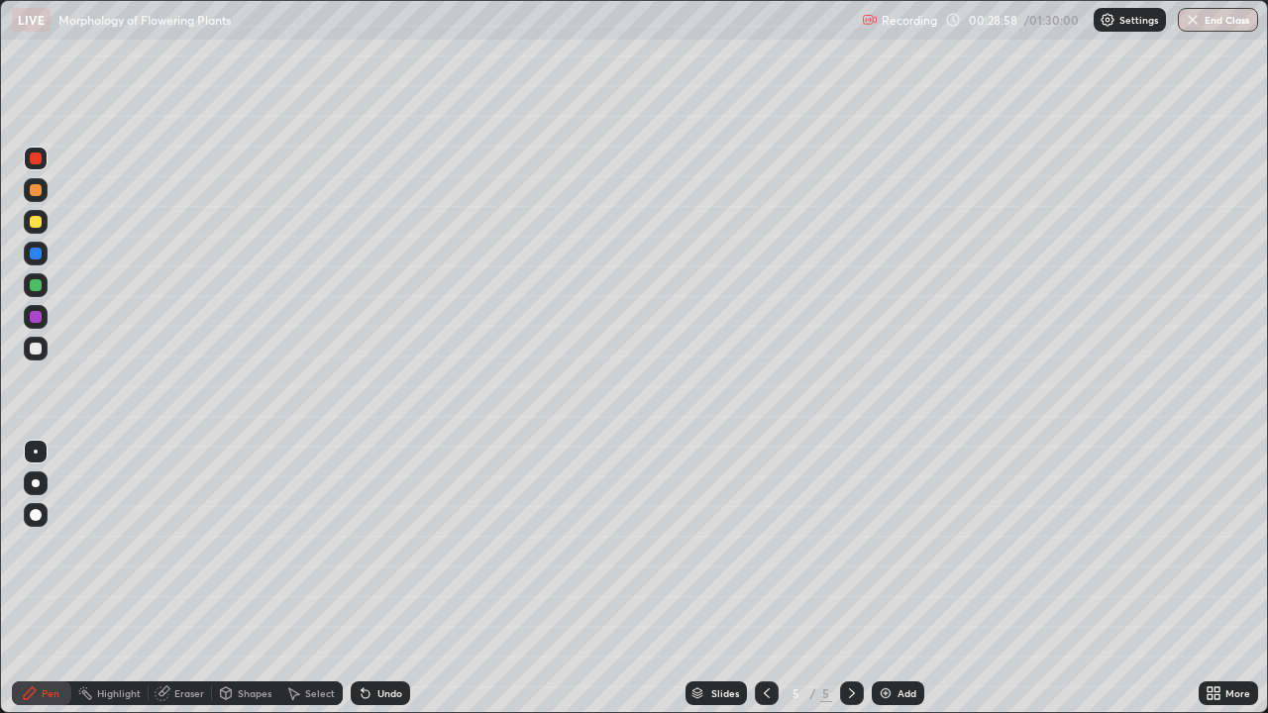
click at [377, 578] on div "Undo" at bounding box center [389, 693] width 25 height 10
click at [372, 578] on div "Undo" at bounding box center [380, 694] width 59 height 24
click at [370, 578] on div "Undo" at bounding box center [380, 694] width 59 height 24
click at [372, 578] on div "Undo" at bounding box center [380, 694] width 59 height 24
click at [37, 354] on div at bounding box center [36, 349] width 12 height 12
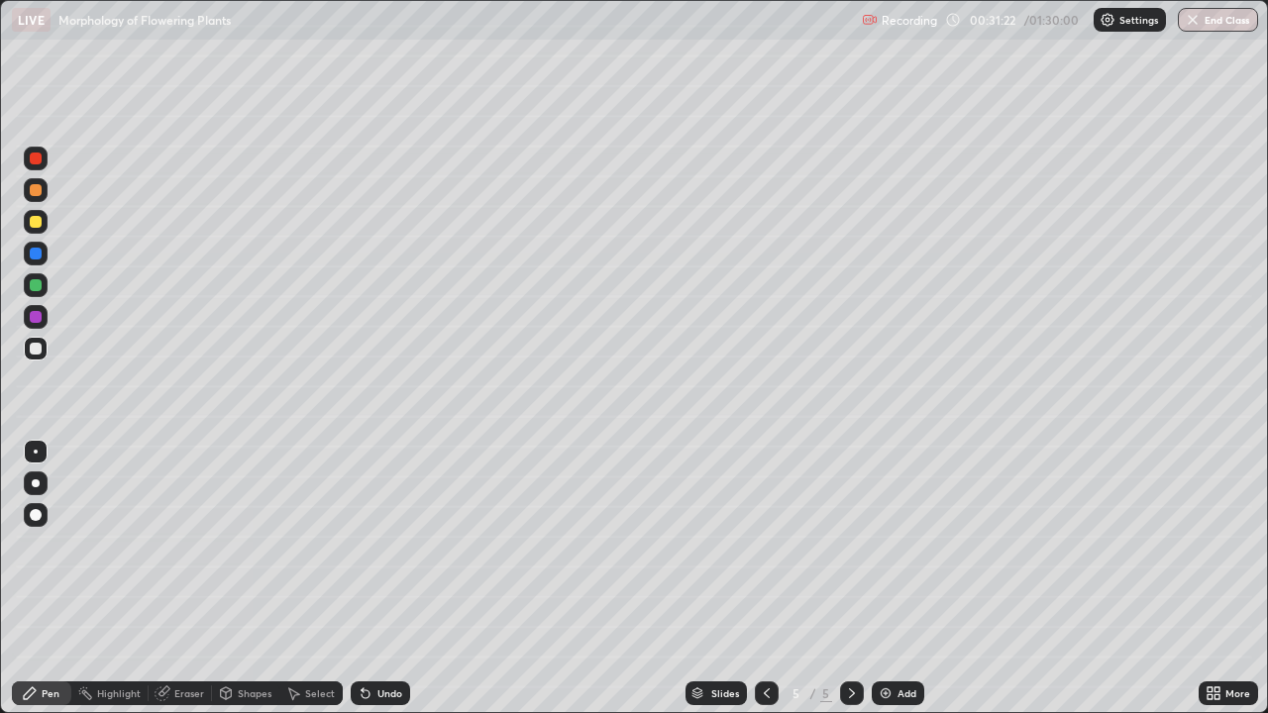
click at [35, 321] on div at bounding box center [36, 317] width 12 height 12
click at [35, 347] on div at bounding box center [36, 349] width 12 height 12
click at [35, 191] on div at bounding box center [36, 190] width 12 height 12
click at [35, 253] on div at bounding box center [36, 254] width 12 height 12
click at [39, 225] on div at bounding box center [36, 222] width 12 height 12
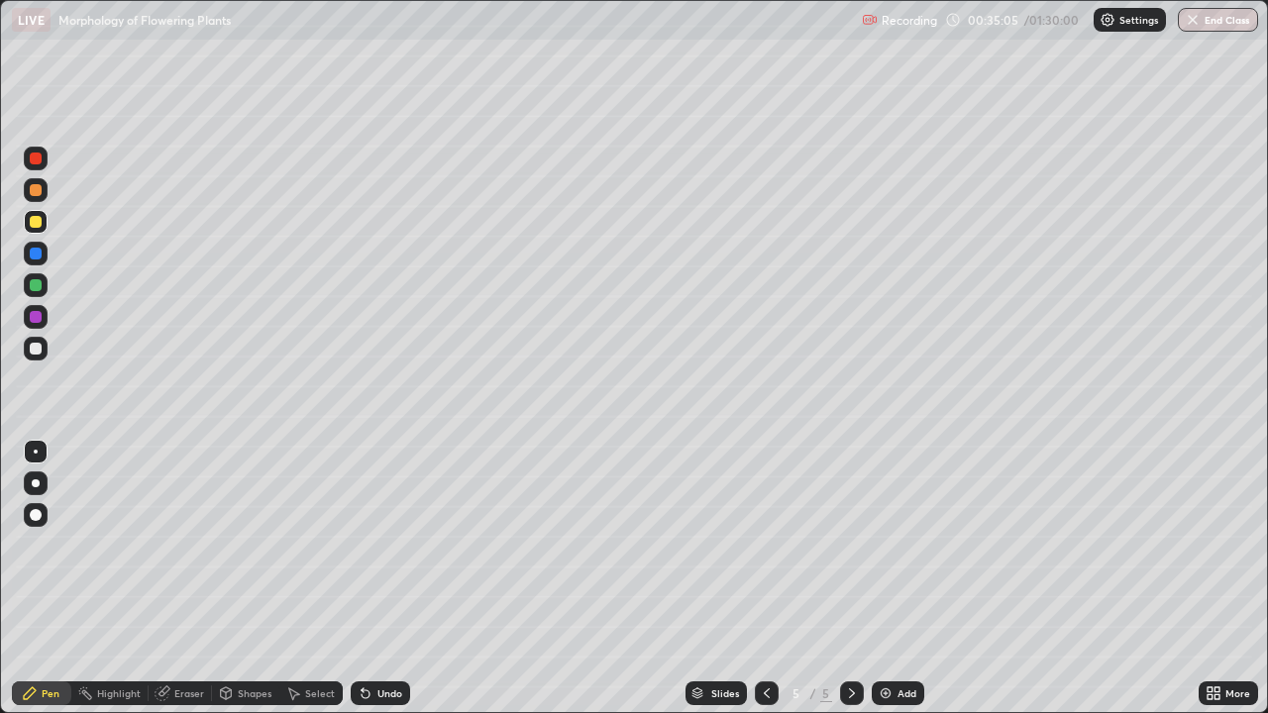
click at [36, 356] on div at bounding box center [36, 349] width 24 height 24
click at [37, 262] on div at bounding box center [36, 254] width 24 height 24
click at [287, 578] on div "Select" at bounding box center [310, 694] width 63 height 24
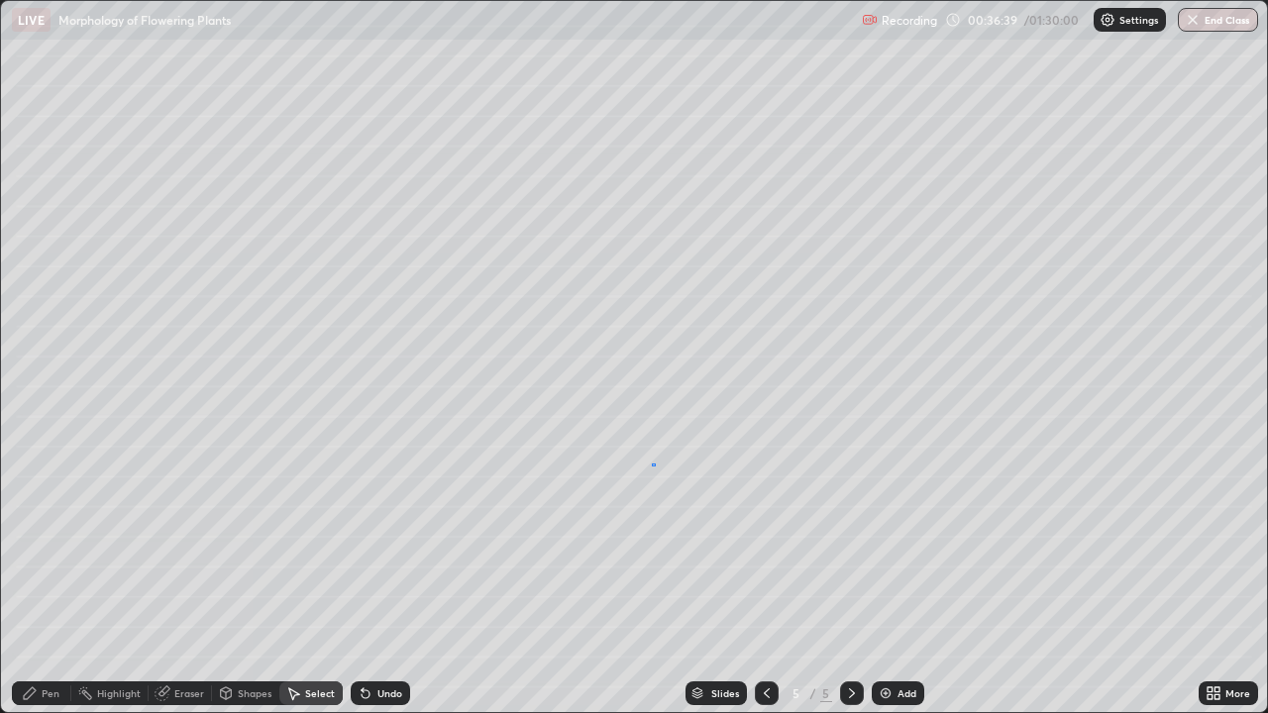
click at [653, 476] on div "0 ° Undo Copy Duplicate Duplicate to new slide Delete" at bounding box center [634, 356] width 1266 height 711
click at [50, 578] on div "Pen" at bounding box center [51, 693] width 18 height 10
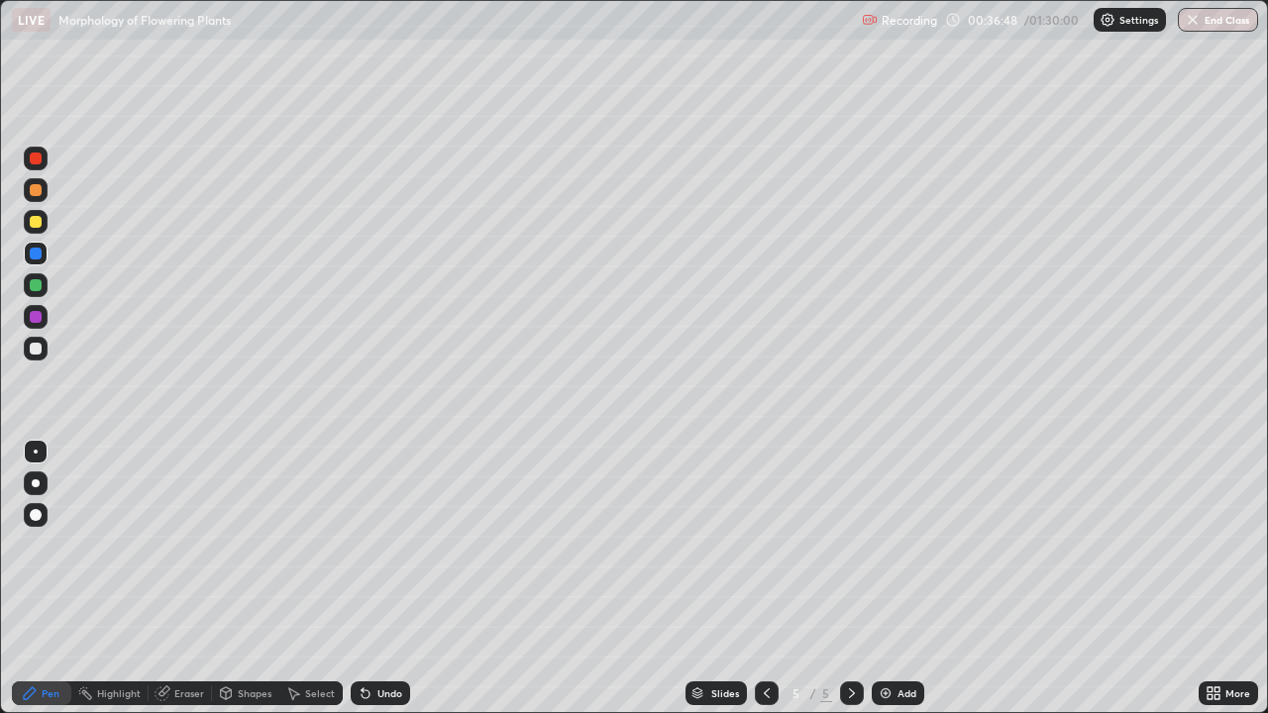
click at [286, 578] on div "Select" at bounding box center [310, 694] width 63 height 24
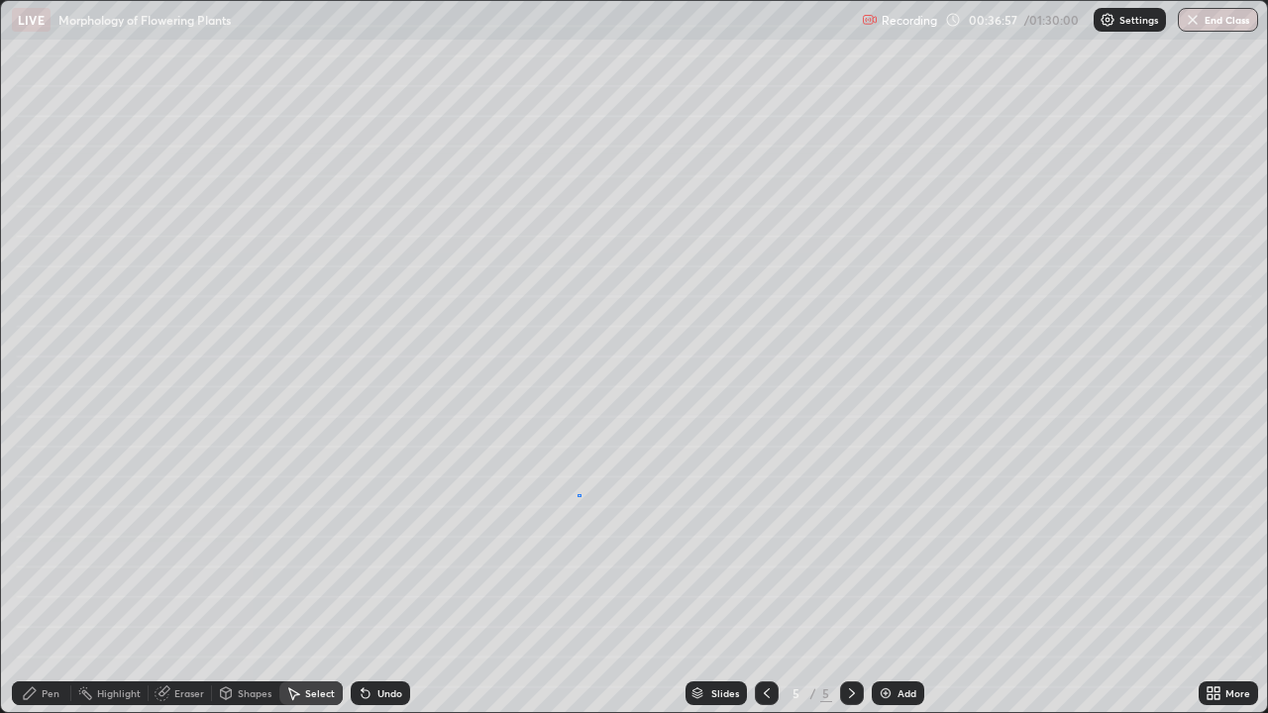
click at [577, 494] on div "0 ° Undo Copy Duplicate Duplicate to new slide Delete" at bounding box center [634, 356] width 1266 height 711
click at [51, 578] on div "Pen" at bounding box center [51, 693] width 18 height 10
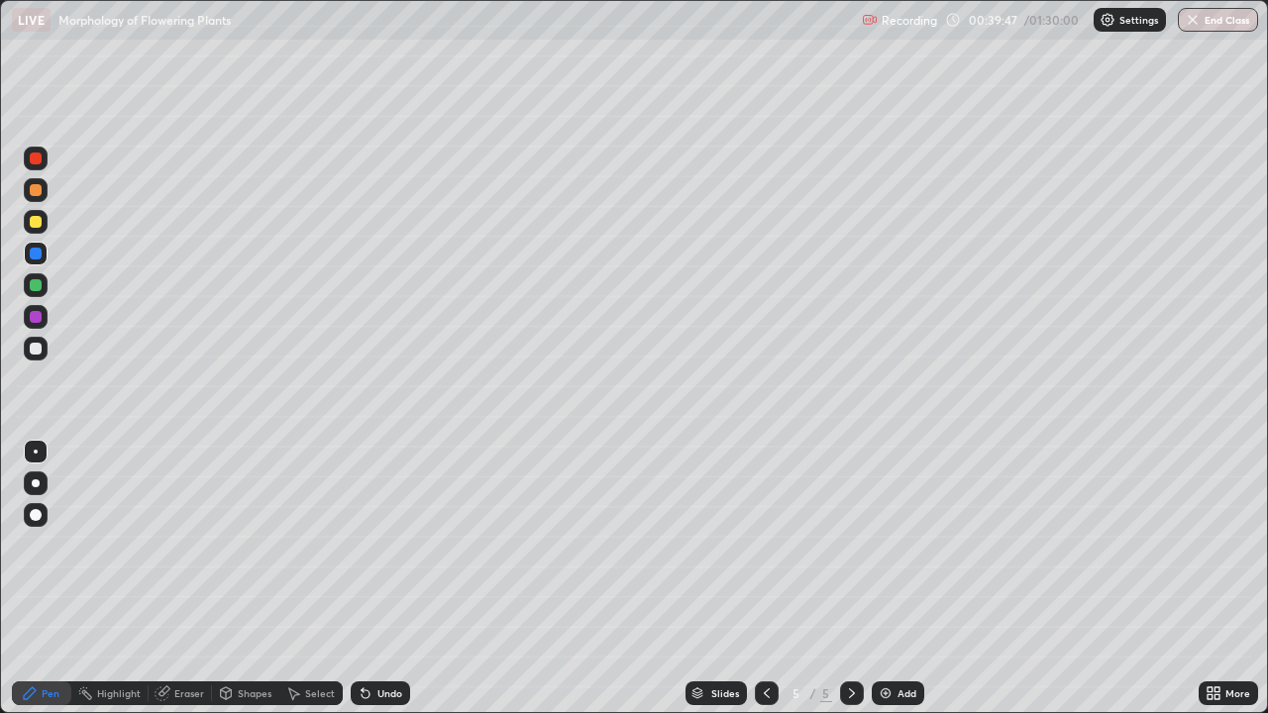
click at [879, 578] on img at bounding box center [886, 693] width 16 height 16
click at [40, 189] on div at bounding box center [36, 190] width 12 height 12
click at [38, 352] on div at bounding box center [36, 349] width 12 height 12
click at [37, 349] on div at bounding box center [36, 349] width 12 height 12
click at [188, 578] on div "Eraser" at bounding box center [189, 693] width 30 height 10
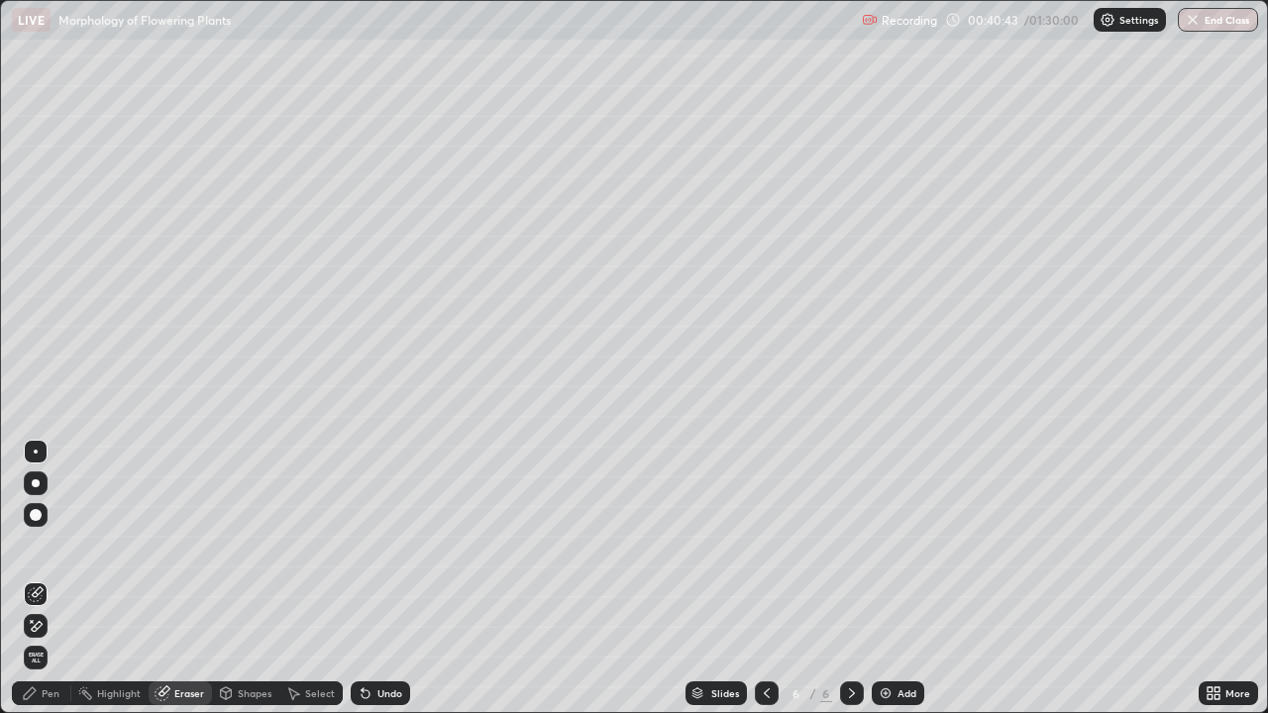
click at [52, 578] on div "Pen" at bounding box center [41, 694] width 59 height 24
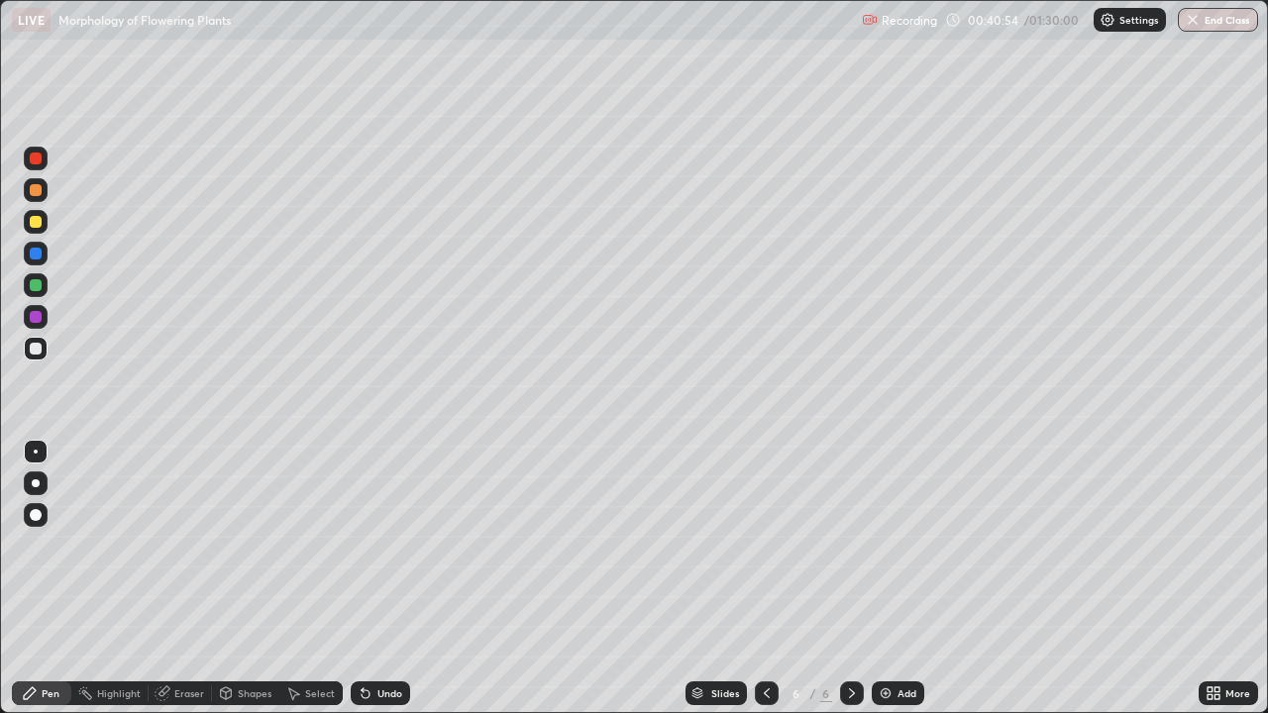
click at [132, 578] on div "Highlight" at bounding box center [119, 693] width 44 height 10
click at [169, 578] on div "Eraser" at bounding box center [180, 694] width 63 height 24
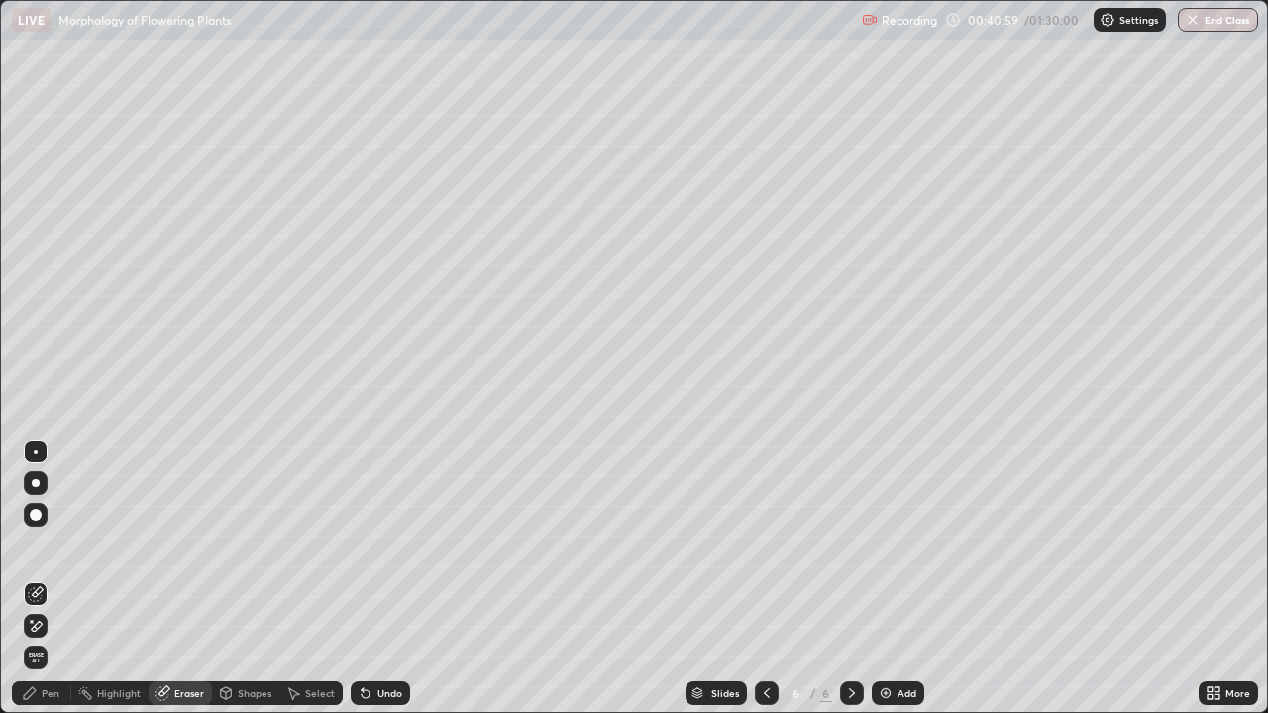
click at [54, 578] on div "Pen" at bounding box center [51, 693] width 18 height 10
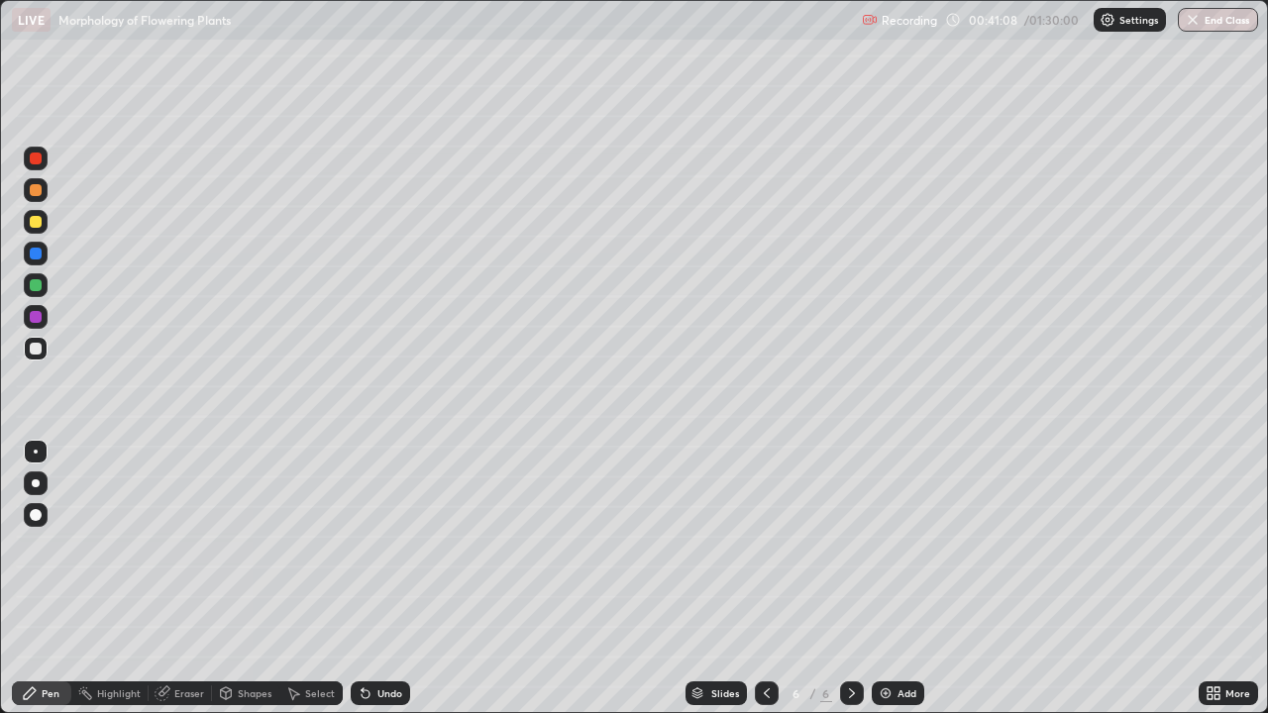
click at [168, 578] on div "Eraser" at bounding box center [180, 694] width 63 height 24
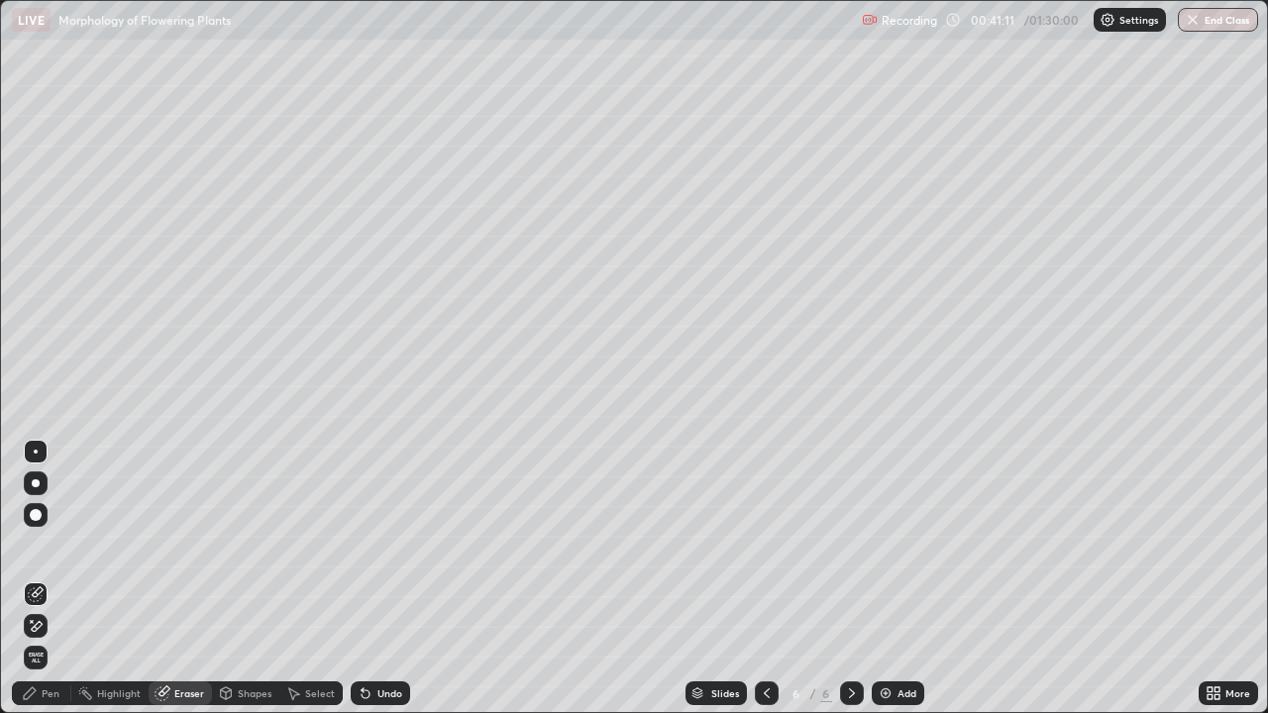
click at [53, 578] on div "Pen" at bounding box center [51, 693] width 18 height 10
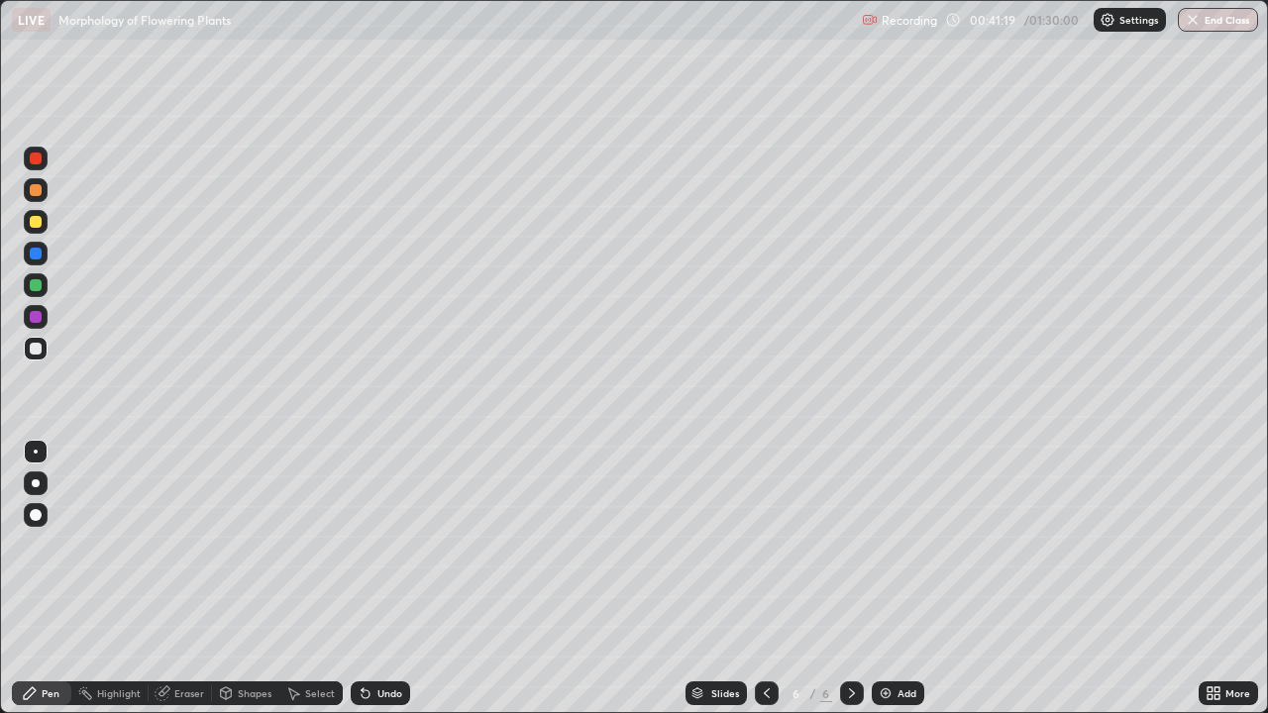
click at [178, 578] on div "Eraser" at bounding box center [189, 693] width 30 height 10
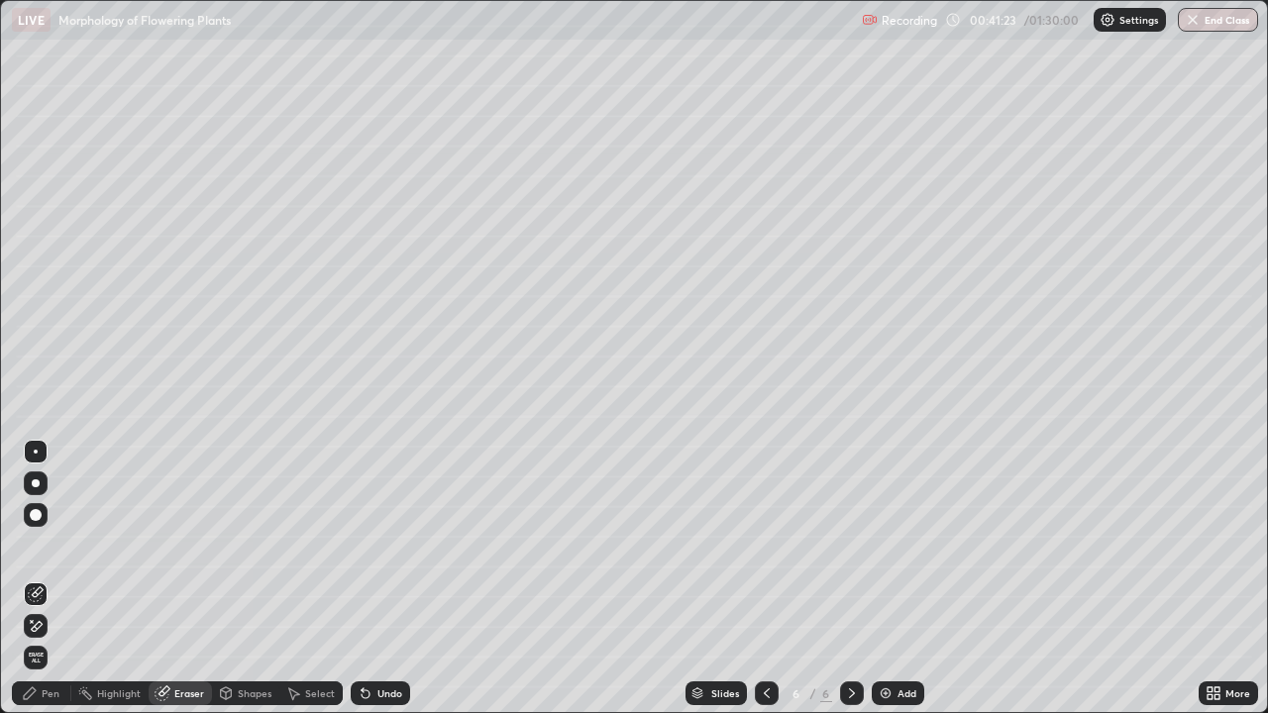
click at [51, 578] on div "Pen" at bounding box center [51, 693] width 18 height 10
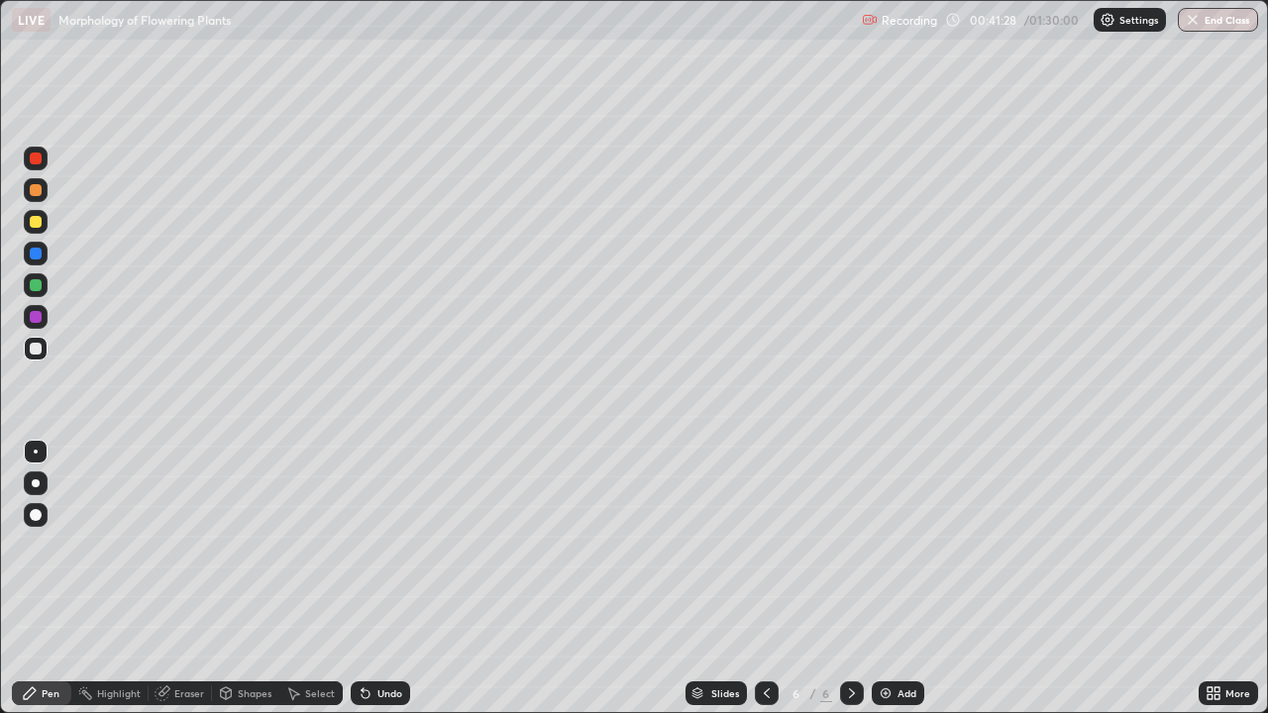
click at [31, 195] on div at bounding box center [36, 190] width 12 height 12
click at [385, 578] on div "Undo" at bounding box center [389, 693] width 25 height 10
click at [34, 226] on div at bounding box center [36, 222] width 12 height 12
click at [42, 166] on div at bounding box center [36, 159] width 24 height 24
click at [35, 321] on div at bounding box center [36, 317] width 12 height 12
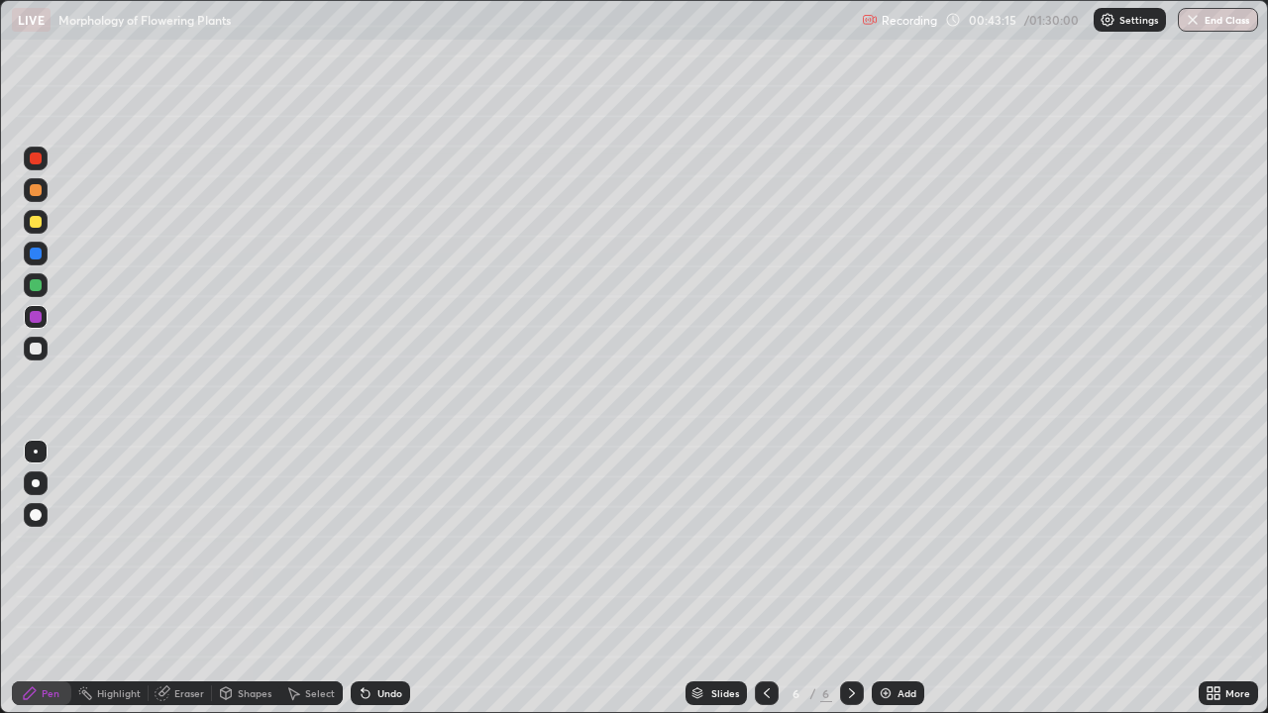
click at [41, 351] on div at bounding box center [36, 349] width 12 height 12
click at [36, 351] on div at bounding box center [36, 349] width 12 height 12
click at [186, 578] on div "Eraser" at bounding box center [189, 693] width 30 height 10
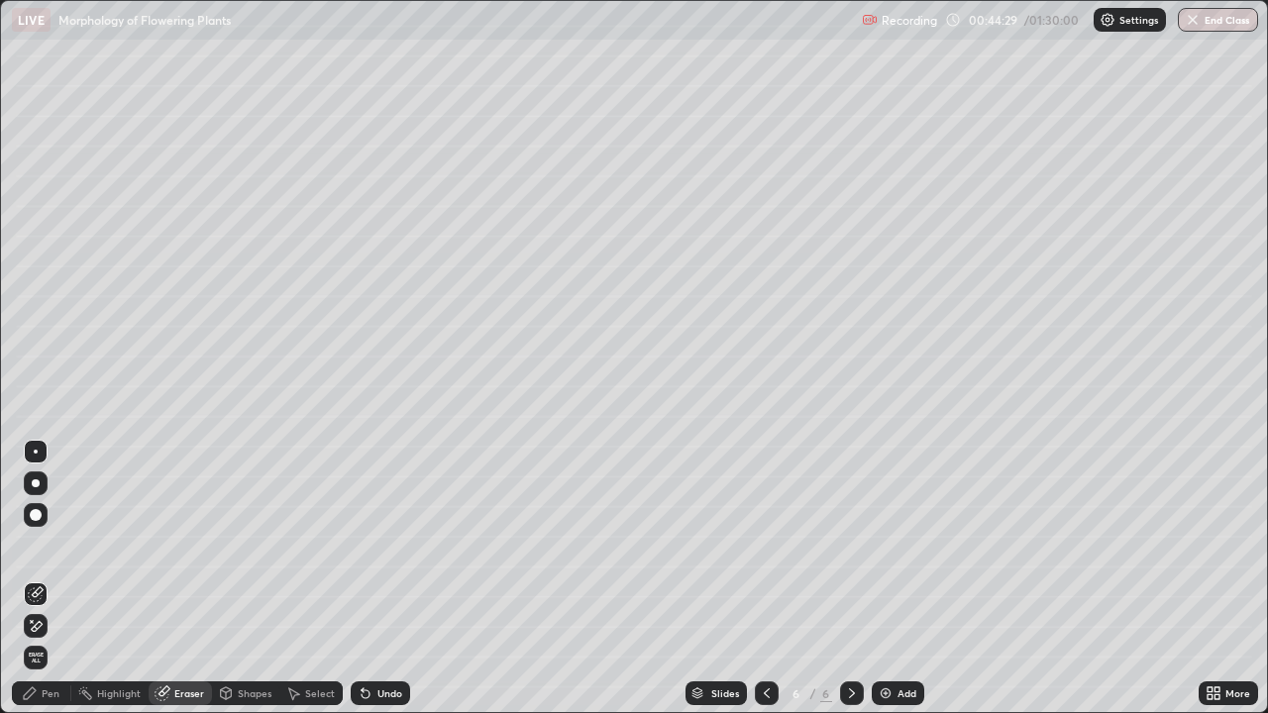
click at [59, 578] on div "Pen" at bounding box center [41, 694] width 59 height 24
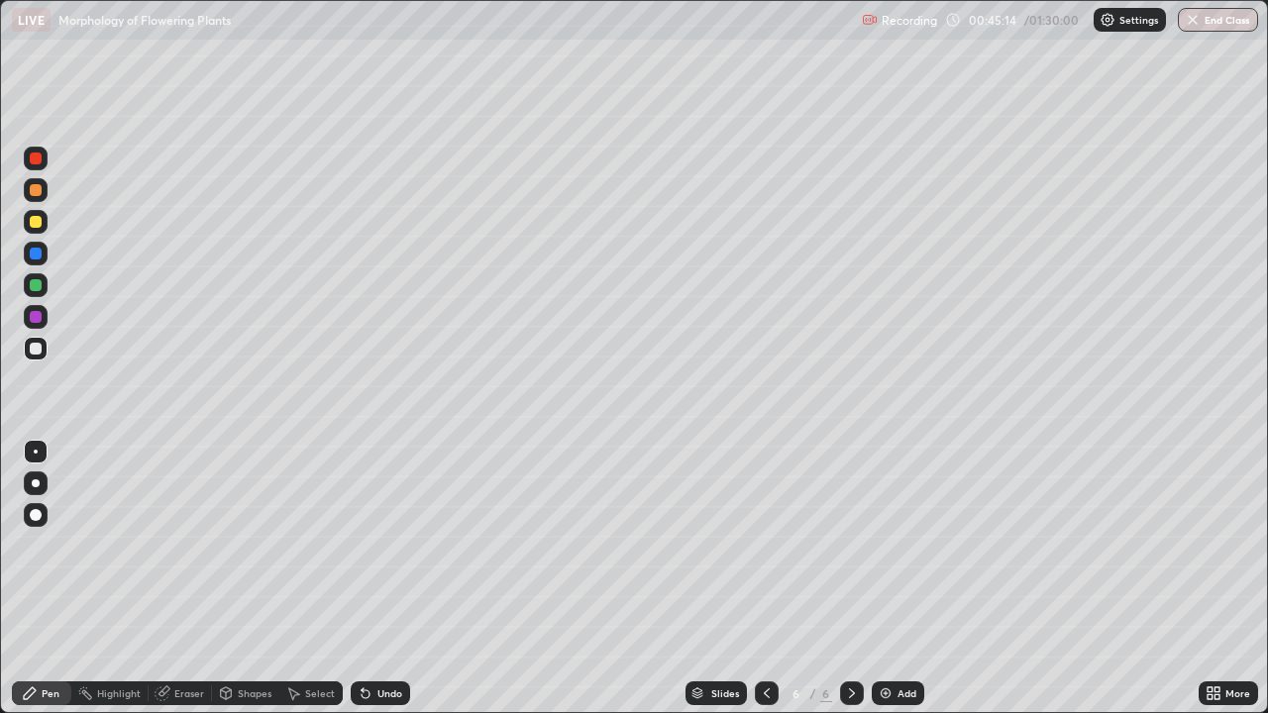
click at [185, 578] on div "Eraser" at bounding box center [189, 693] width 30 height 10
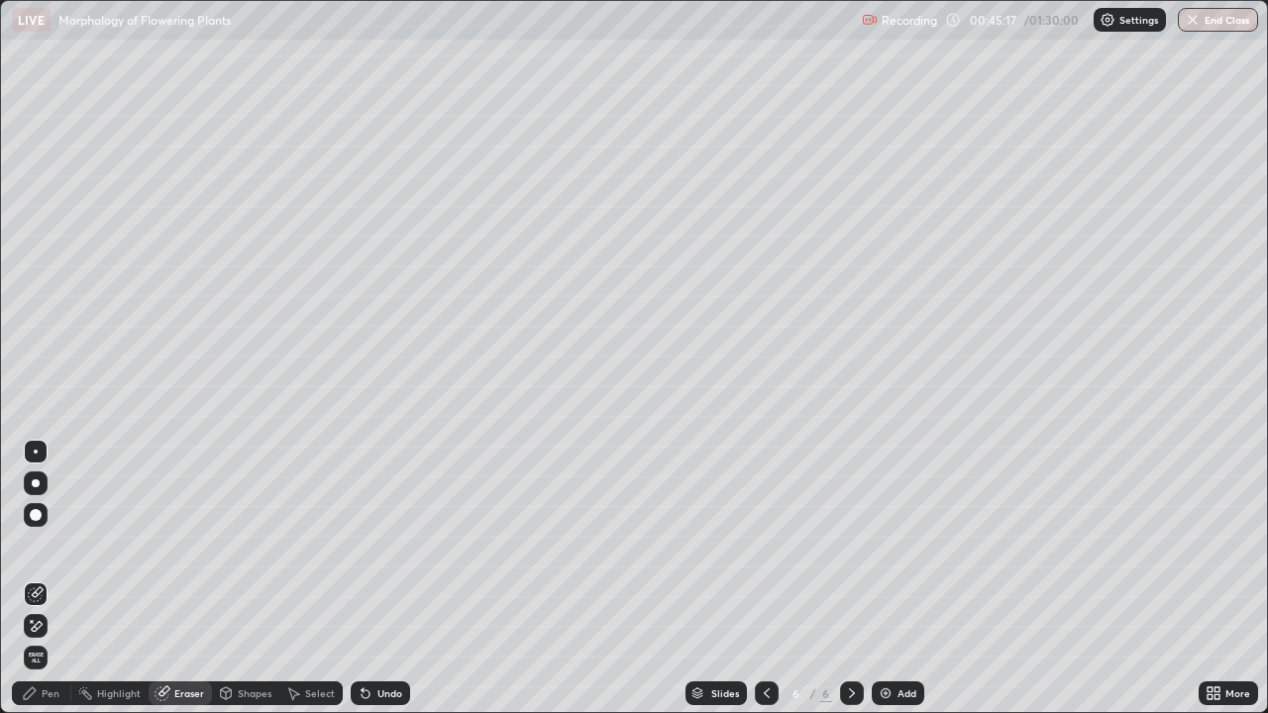
click at [42, 578] on div "Pen" at bounding box center [41, 694] width 59 height 24
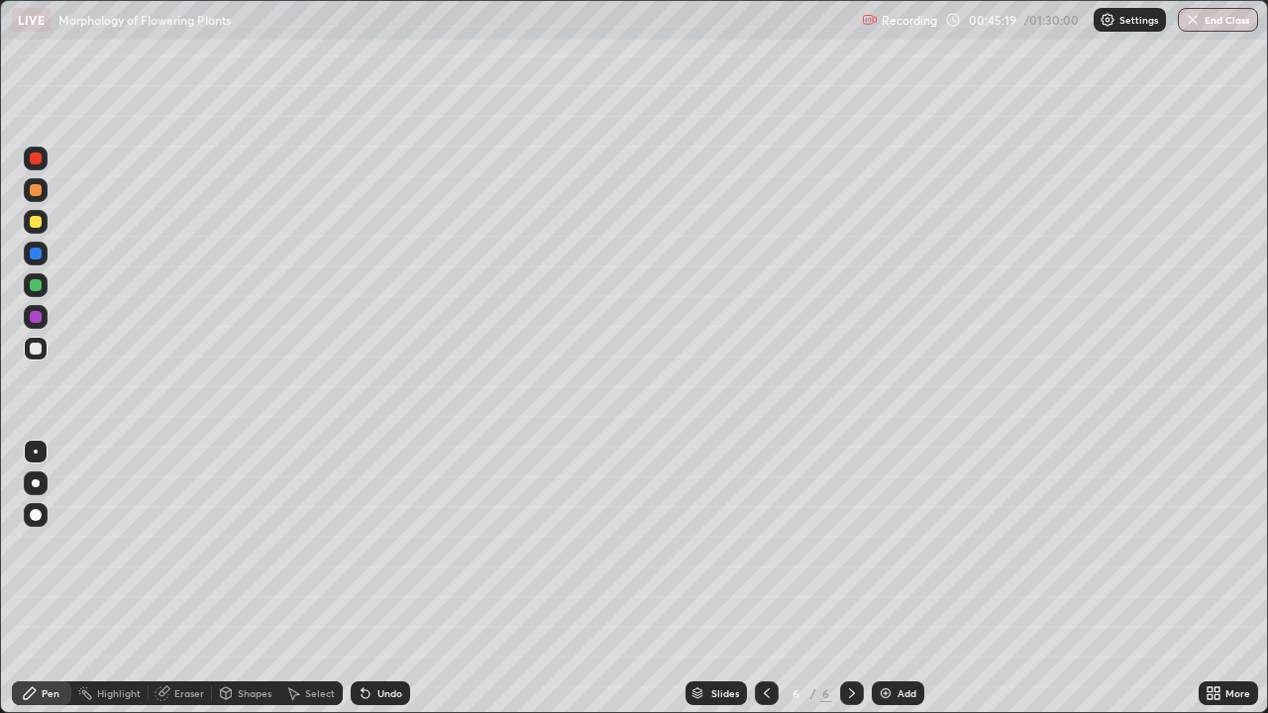
click at [37, 190] on div at bounding box center [36, 190] width 12 height 12
click at [235, 578] on div "Shapes" at bounding box center [245, 694] width 67 height 24
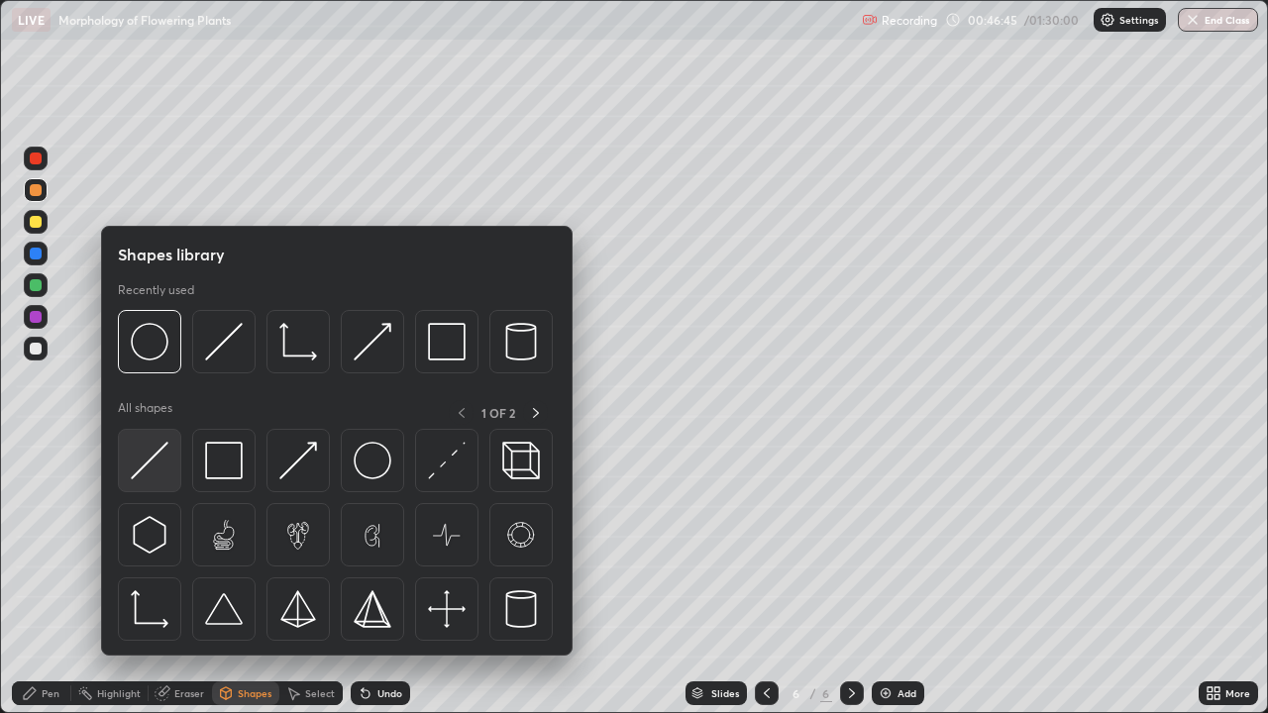
click at [154, 475] on img at bounding box center [150, 461] width 38 height 38
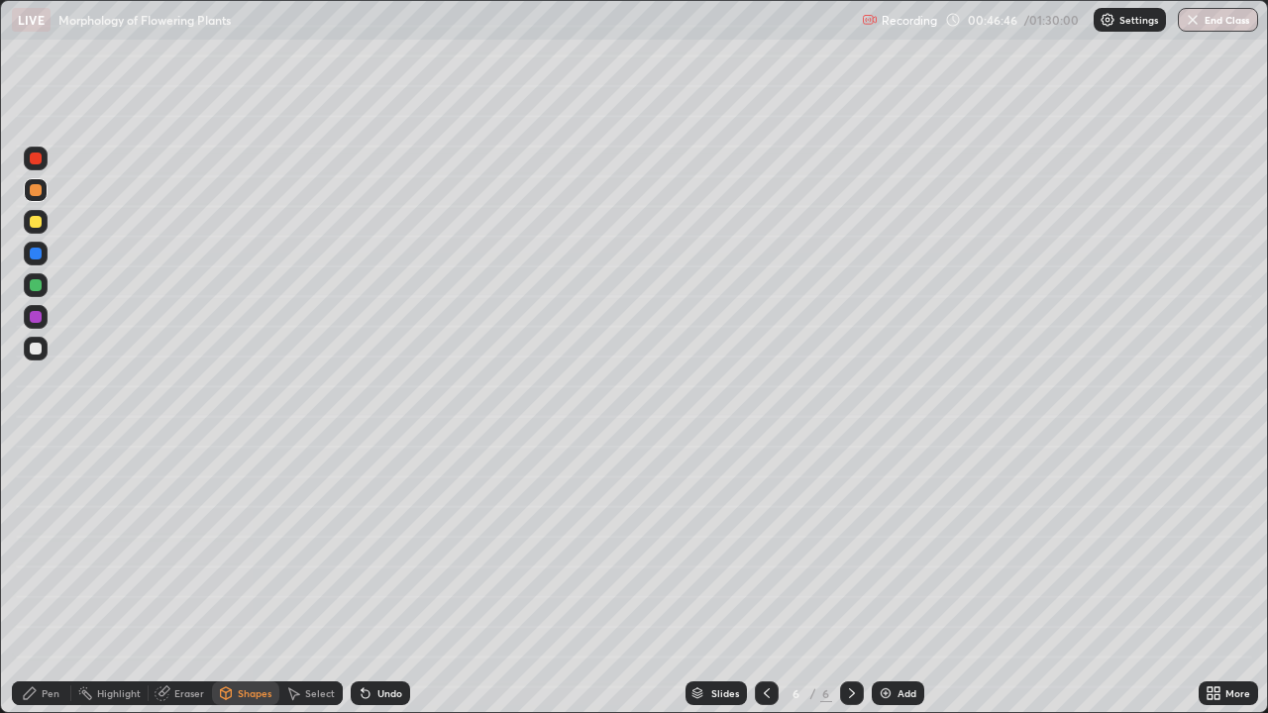
click at [40, 322] on div at bounding box center [36, 317] width 24 height 24
click at [52, 578] on div "Pen" at bounding box center [41, 694] width 59 height 24
click at [37, 161] on div at bounding box center [36, 159] width 12 height 12
click at [37, 356] on div at bounding box center [36, 349] width 24 height 24
click at [35, 322] on div at bounding box center [36, 317] width 12 height 12
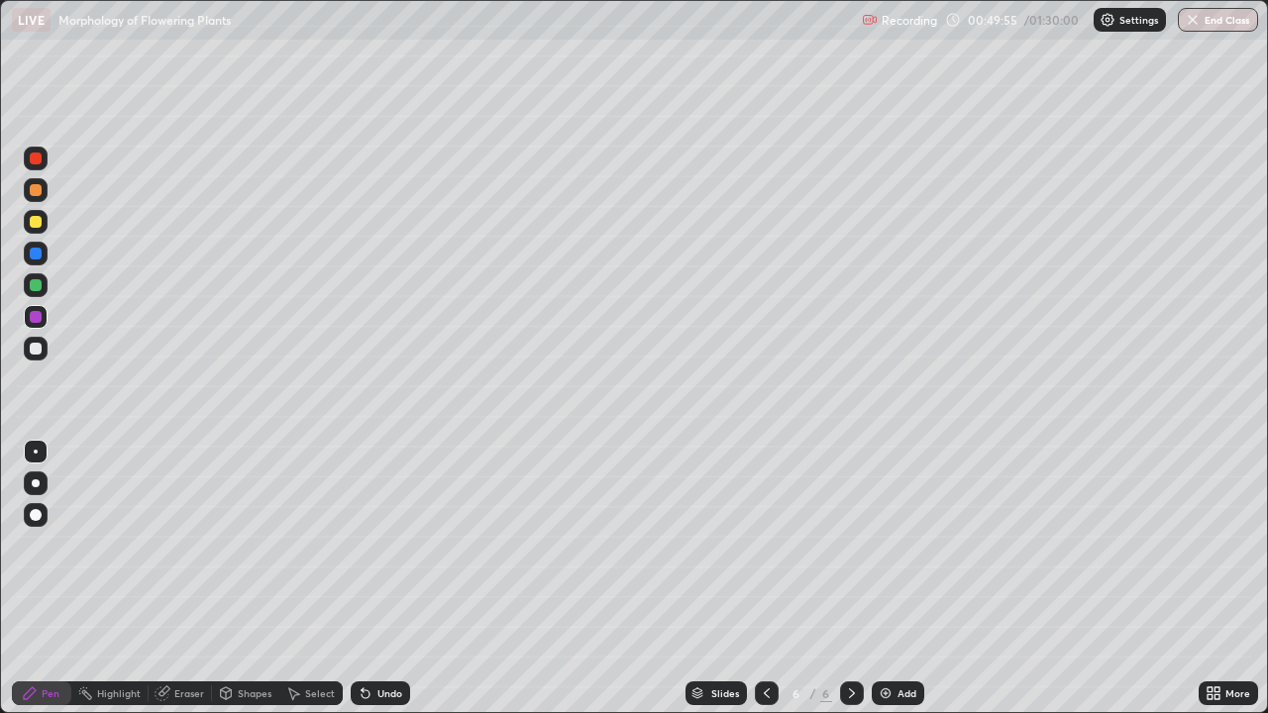
click at [36, 349] on div at bounding box center [36, 349] width 12 height 12
click at [35, 278] on div at bounding box center [36, 285] width 24 height 24
click at [37, 353] on div at bounding box center [36, 349] width 12 height 12
click at [486, 578] on div "Slides 6 / 6 Add" at bounding box center [804, 694] width 788 height 40
click at [34, 326] on div at bounding box center [36, 317] width 24 height 24
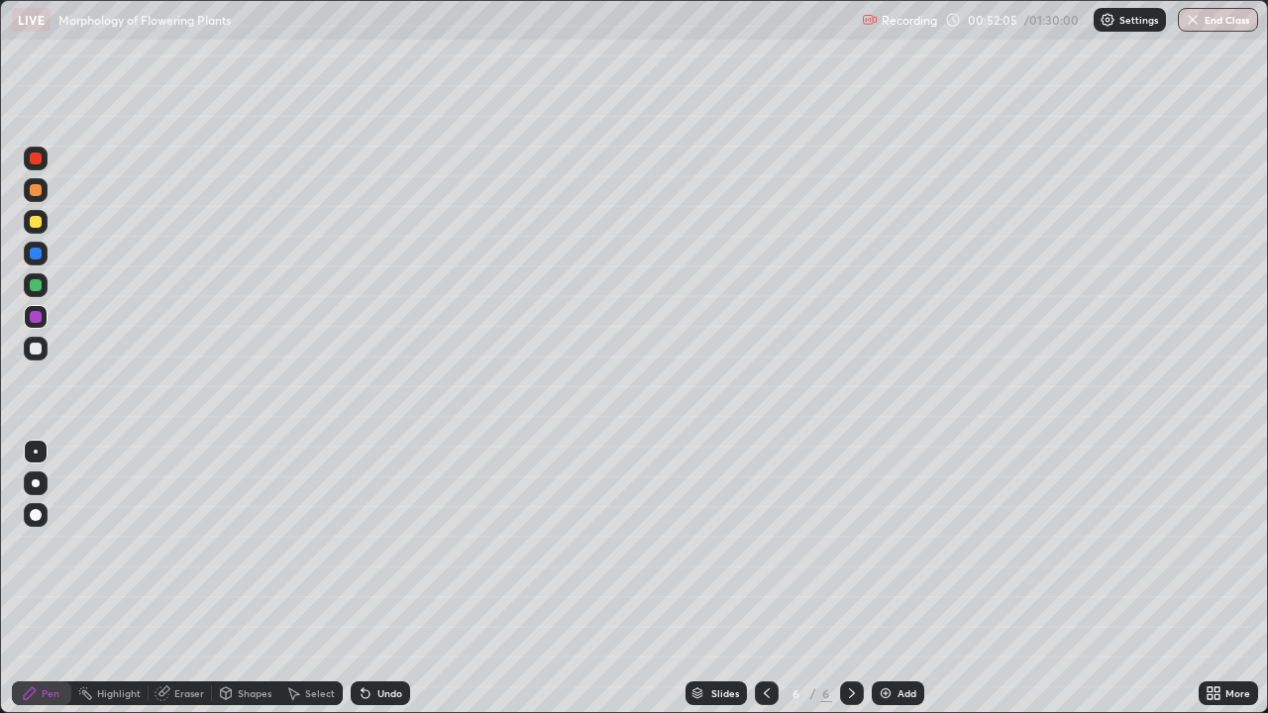
click at [33, 354] on div at bounding box center [36, 349] width 12 height 12
click at [38, 315] on div at bounding box center [36, 317] width 12 height 12
click at [886, 578] on div "Add" at bounding box center [898, 694] width 52 height 24
click at [40, 296] on div at bounding box center [36, 285] width 24 height 24
click at [186, 578] on div "Eraser" at bounding box center [189, 693] width 30 height 10
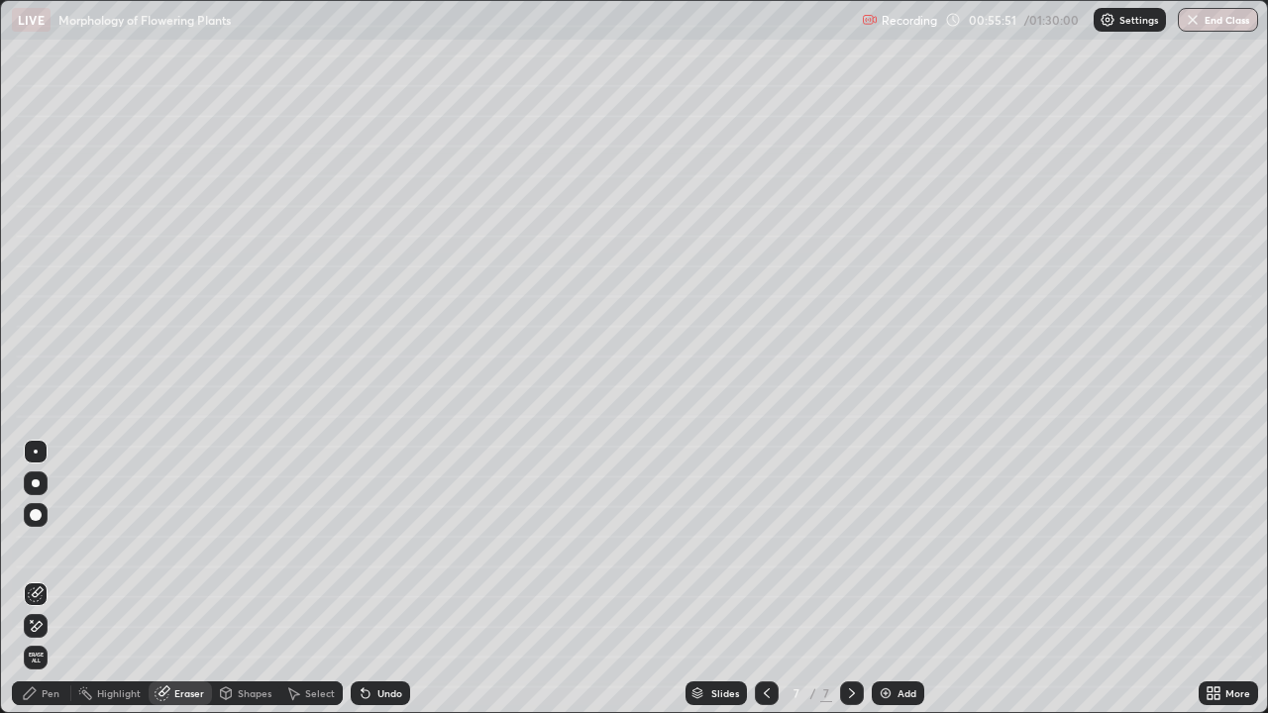
click at [38, 578] on icon at bounding box center [30, 693] width 16 height 16
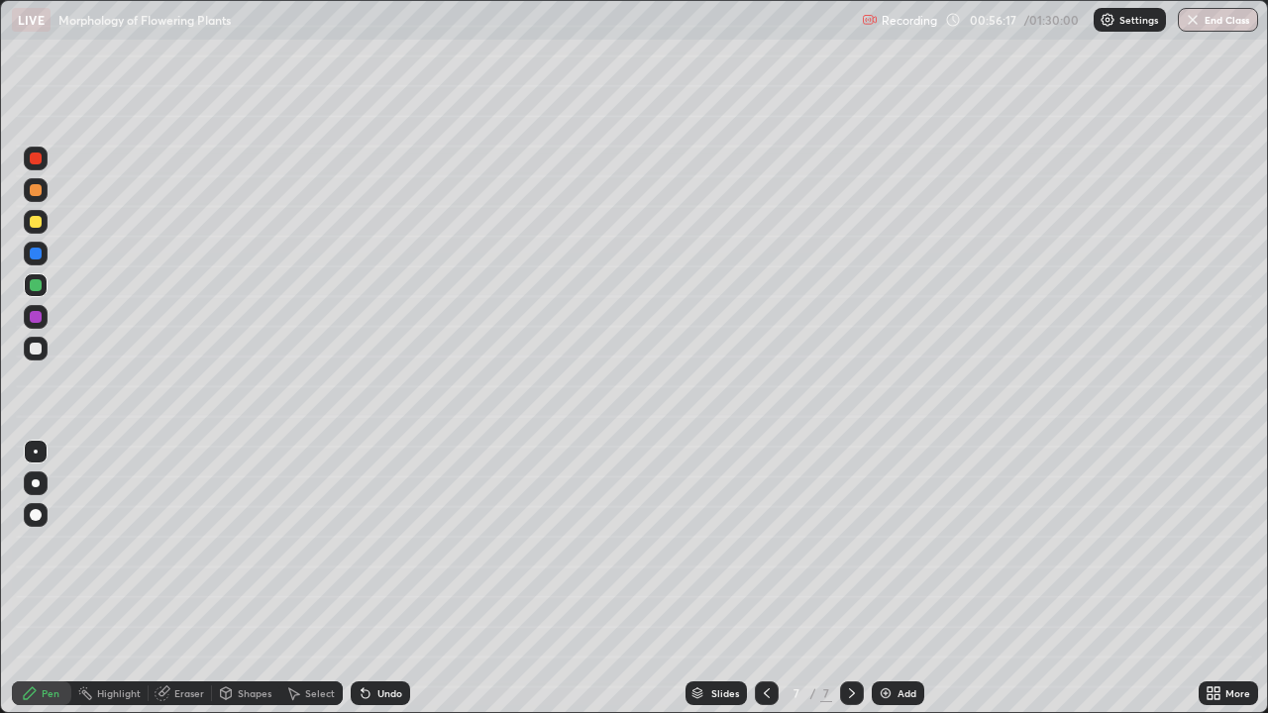
click at [188, 578] on div "Eraser" at bounding box center [189, 693] width 30 height 10
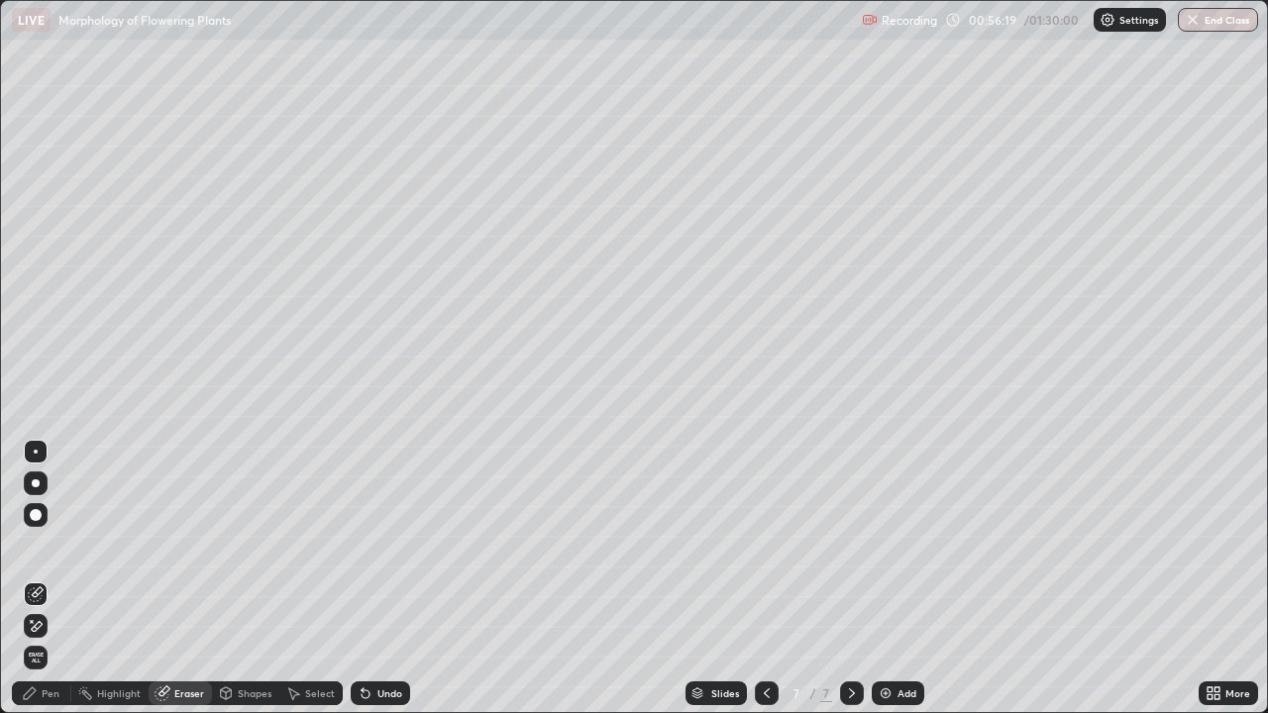
click at [52, 578] on div "Pen" at bounding box center [41, 694] width 59 height 24
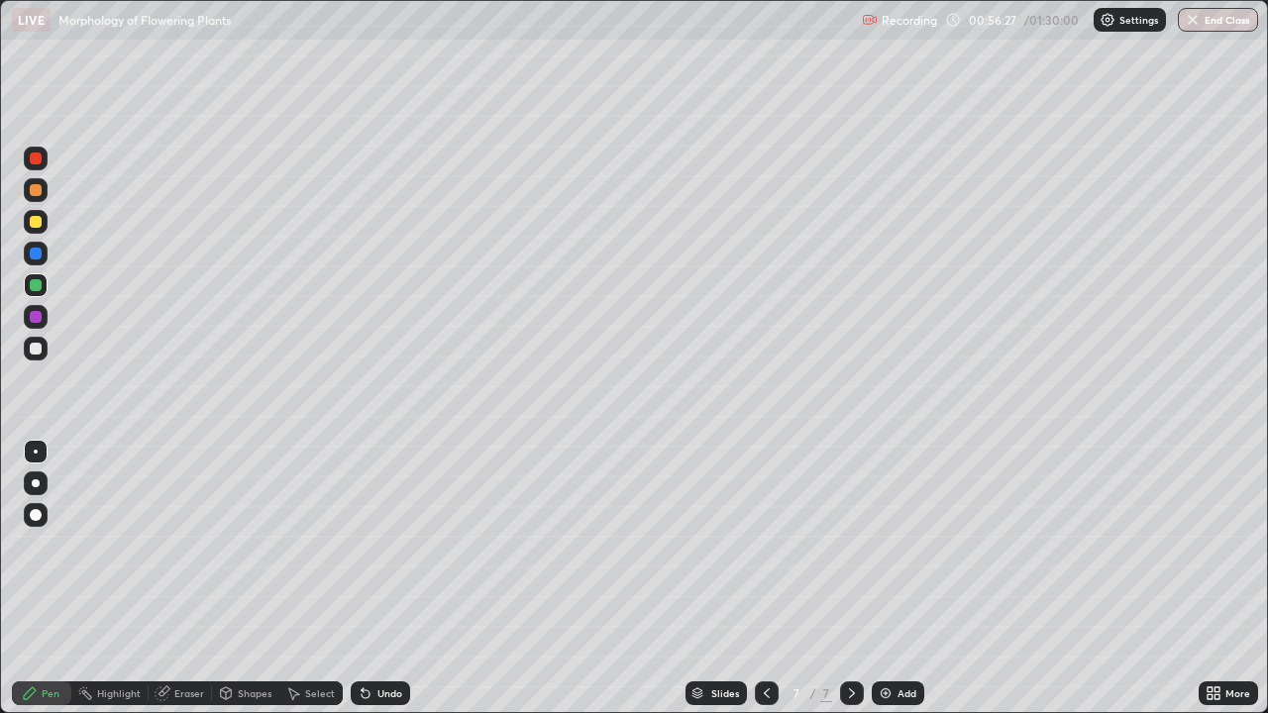
click at [38, 226] on div at bounding box center [36, 222] width 12 height 12
click at [34, 166] on div at bounding box center [36, 159] width 24 height 24
click at [38, 194] on div at bounding box center [36, 190] width 12 height 12
click at [35, 256] on div at bounding box center [36, 254] width 12 height 12
click at [33, 194] on div at bounding box center [36, 190] width 12 height 12
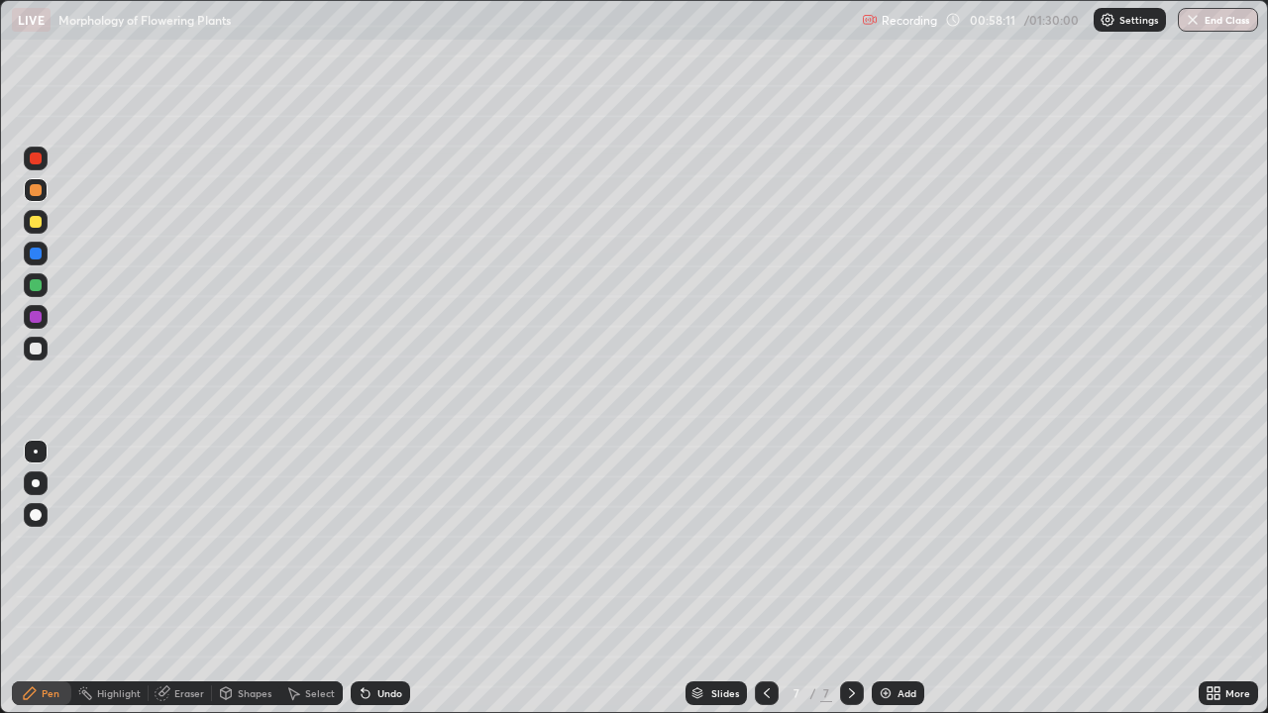
click at [36, 318] on div at bounding box center [36, 317] width 12 height 12
click at [28, 287] on div at bounding box center [36, 285] width 24 height 24
click at [42, 357] on div at bounding box center [36, 349] width 24 height 24
click at [39, 357] on div at bounding box center [36, 349] width 24 height 24
click at [34, 190] on div at bounding box center [36, 190] width 12 height 12
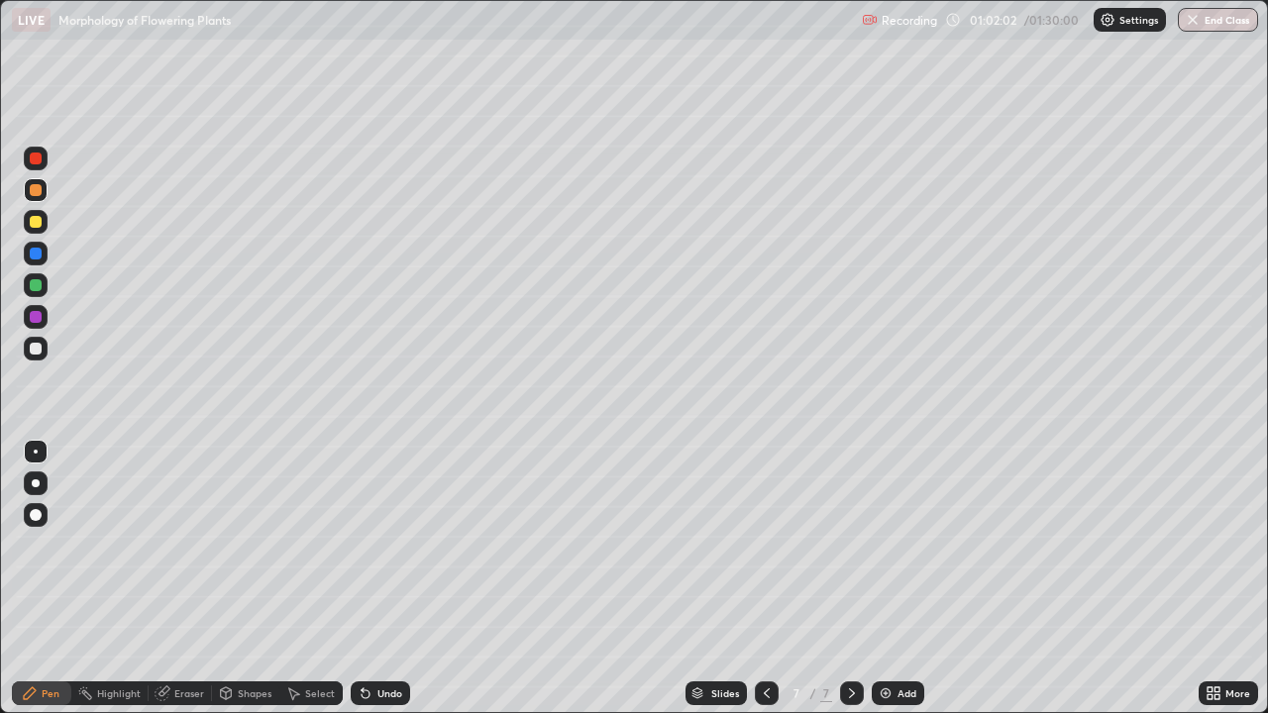
click at [36, 350] on div at bounding box center [36, 349] width 12 height 12
click at [31, 357] on div at bounding box center [36, 349] width 24 height 24
click at [36, 317] on div at bounding box center [36, 317] width 12 height 12
click at [36, 352] on div at bounding box center [36, 349] width 12 height 12
click at [38, 322] on div at bounding box center [36, 317] width 12 height 12
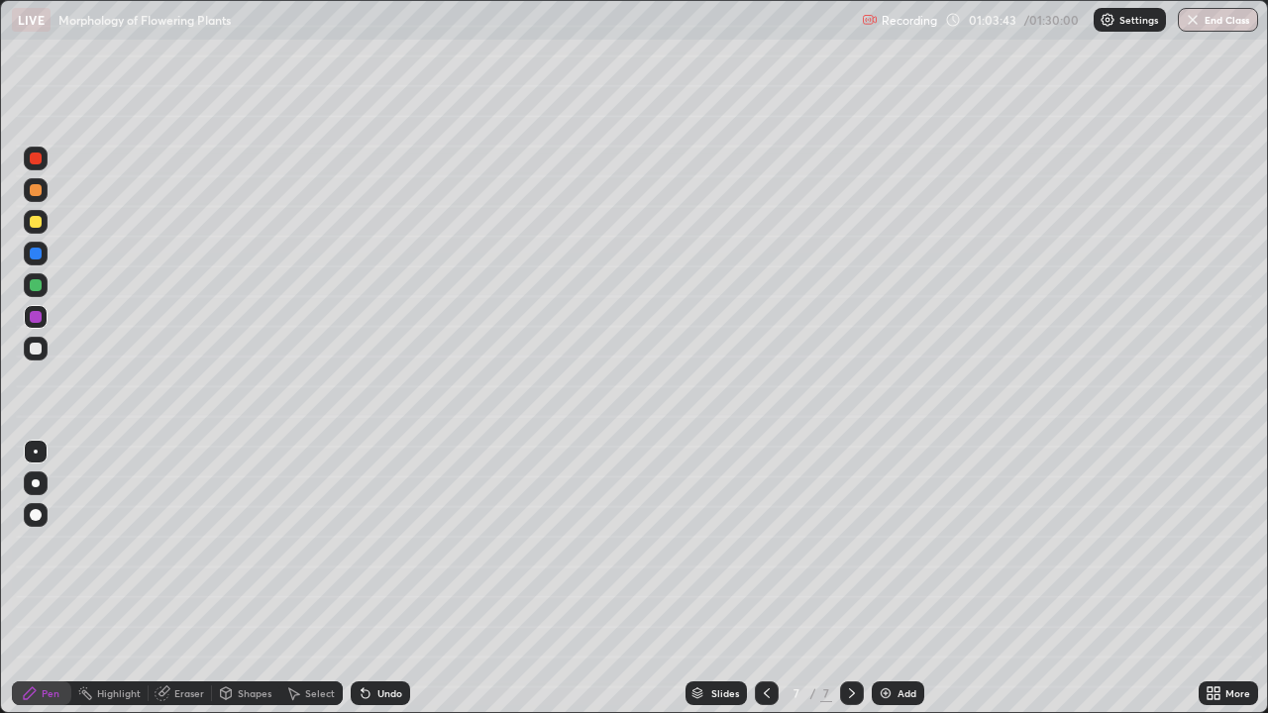
click at [33, 352] on div at bounding box center [36, 349] width 12 height 12
click at [392, 578] on div "Undo" at bounding box center [389, 693] width 25 height 10
click at [391, 578] on div "Undo" at bounding box center [389, 693] width 25 height 10
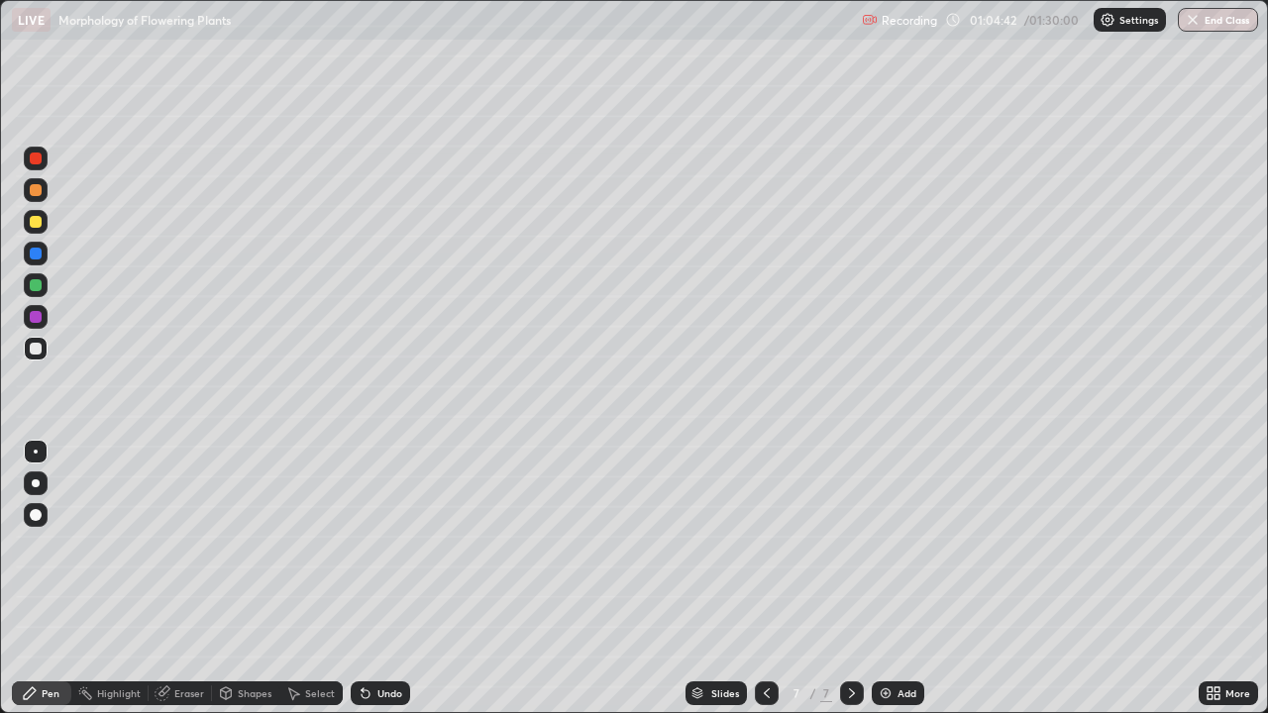
click at [391, 578] on div "Undo" at bounding box center [389, 693] width 25 height 10
click at [33, 316] on div at bounding box center [36, 317] width 12 height 12
click at [29, 292] on div at bounding box center [36, 285] width 24 height 24
click at [38, 358] on div at bounding box center [36, 349] width 24 height 24
click at [44, 315] on div at bounding box center [36, 317] width 24 height 24
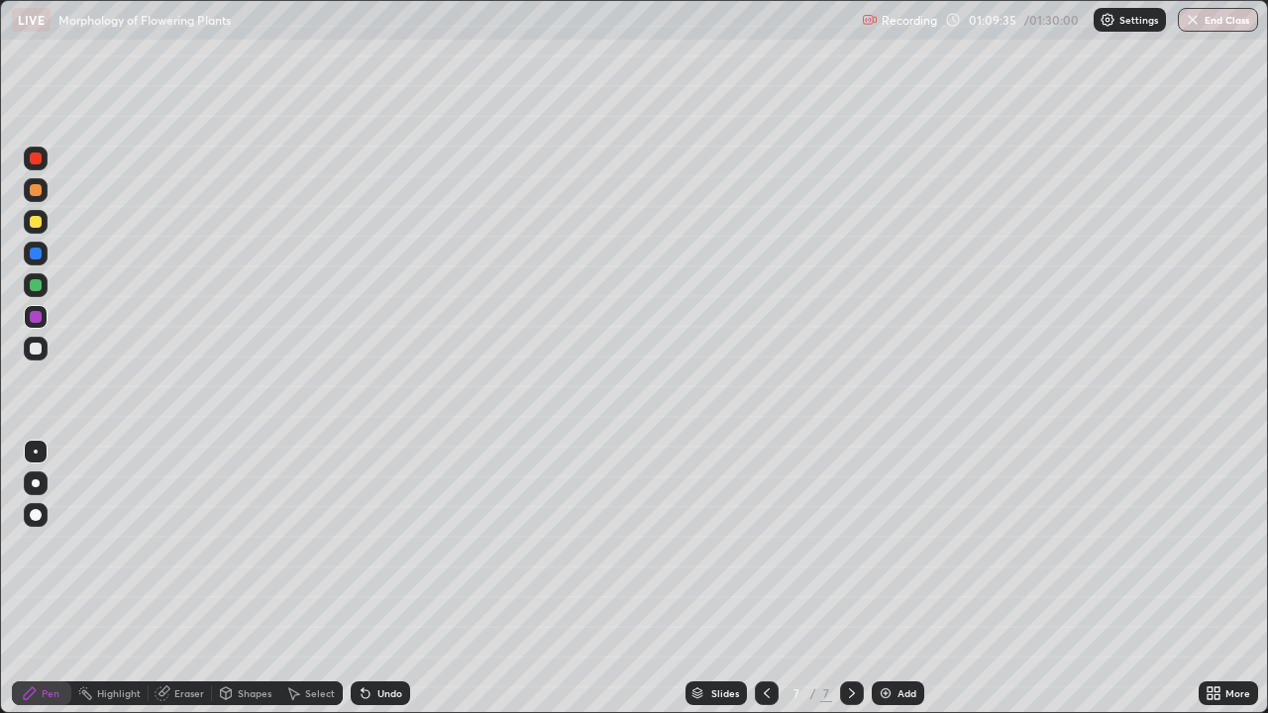
click at [40, 357] on div at bounding box center [36, 349] width 24 height 24
click at [403, 578] on div "Undo" at bounding box center [380, 694] width 59 height 24
click at [394, 578] on div "Undo" at bounding box center [389, 693] width 25 height 10
click at [389, 578] on div "Undo" at bounding box center [389, 693] width 25 height 10
click at [390, 578] on div "Undo" at bounding box center [389, 693] width 25 height 10
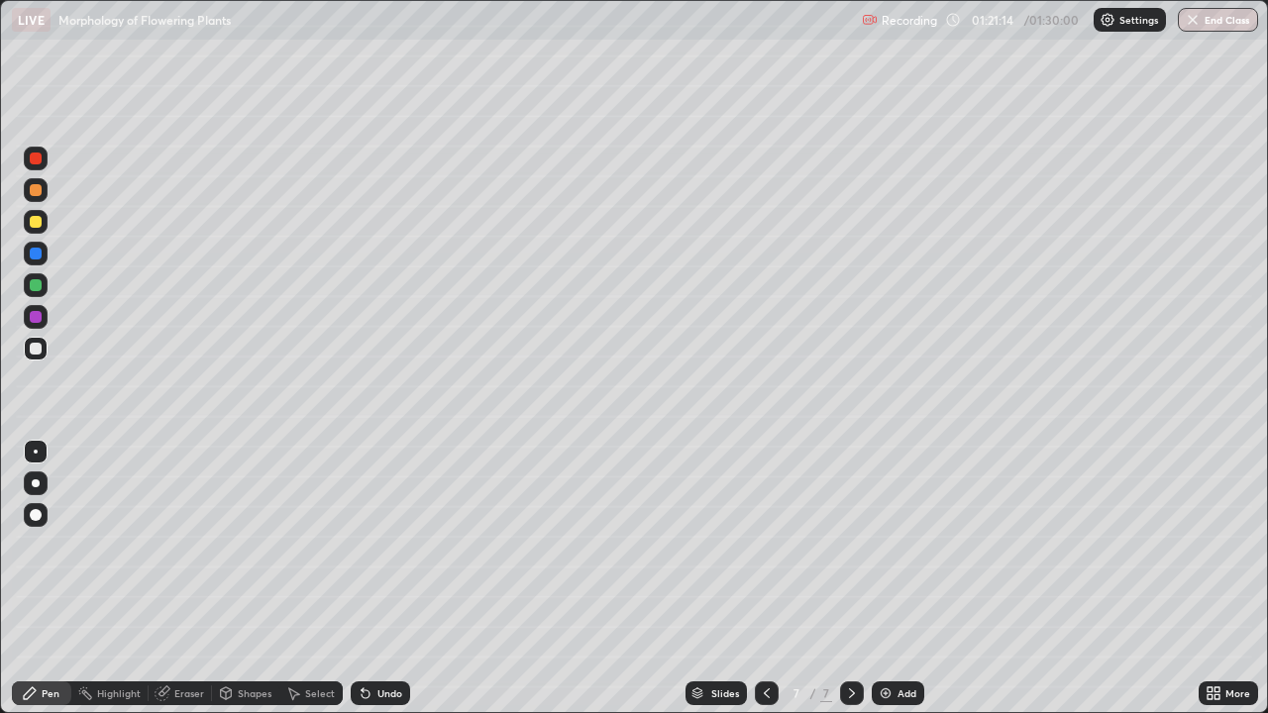
click at [889, 578] on div "Add" at bounding box center [898, 694] width 52 height 24
click at [1196, 29] on button "End Class" at bounding box center [1218, 20] width 80 height 24
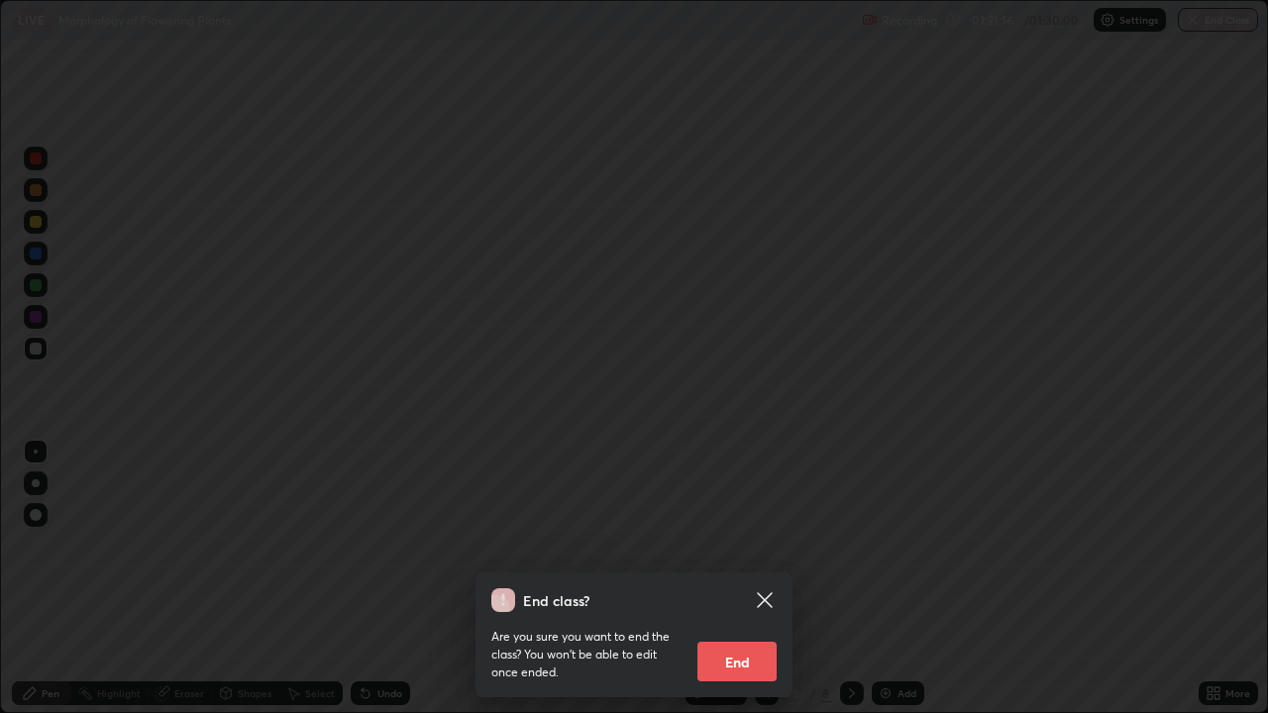
click at [757, 578] on button "End" at bounding box center [736, 662] width 79 height 40
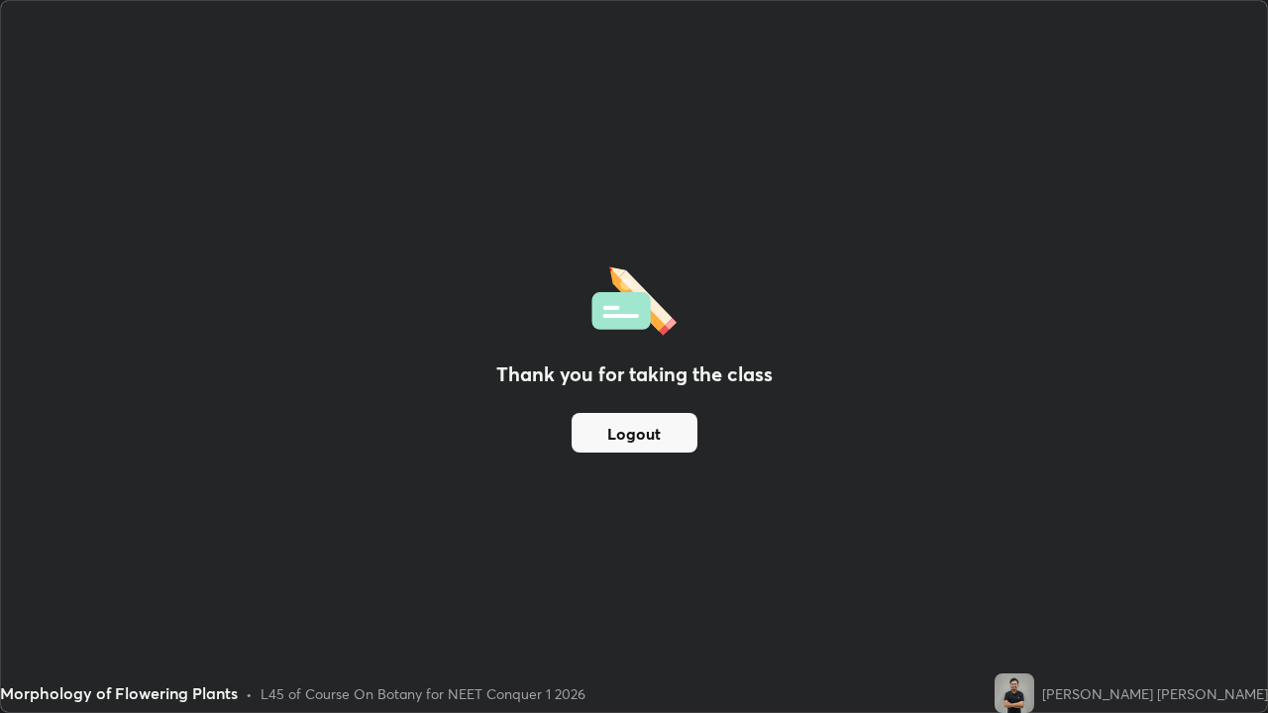
click at [679, 452] on button "Logout" at bounding box center [635, 433] width 126 height 40
